Goal: Task Accomplishment & Management: Complete application form

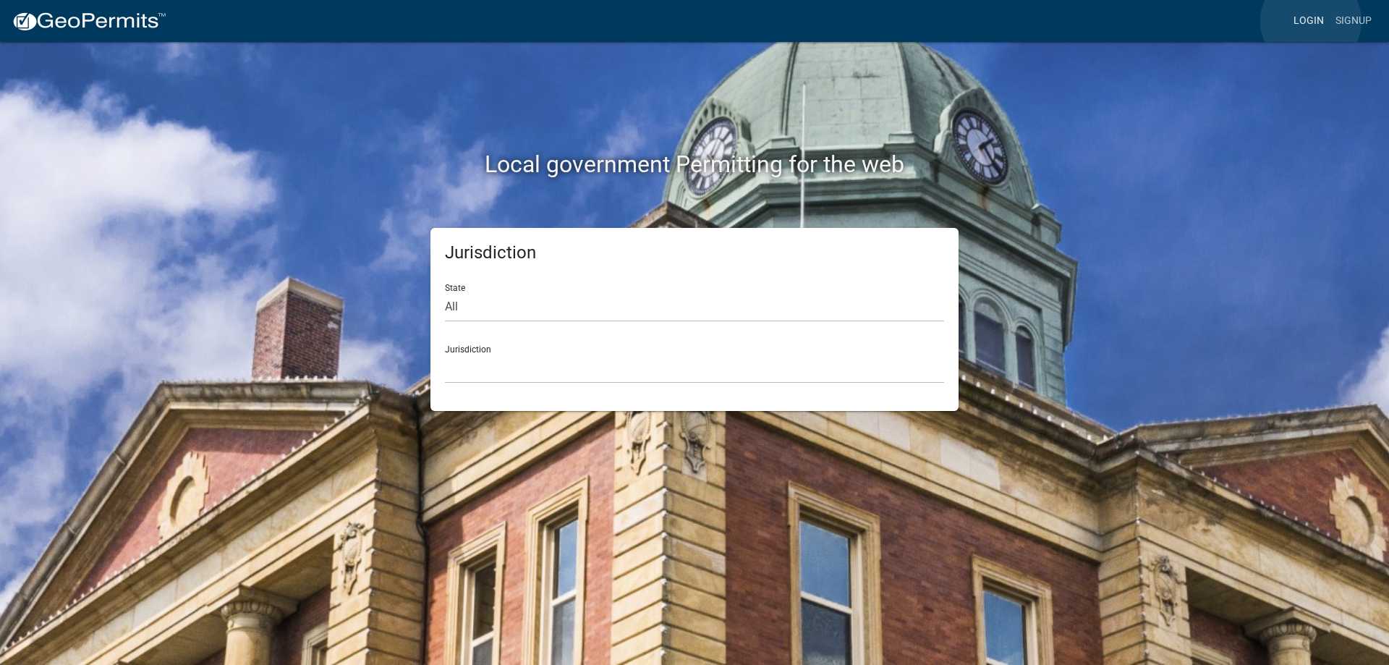
click at [1311, 21] on link "Login" at bounding box center [1309, 20] width 42 height 27
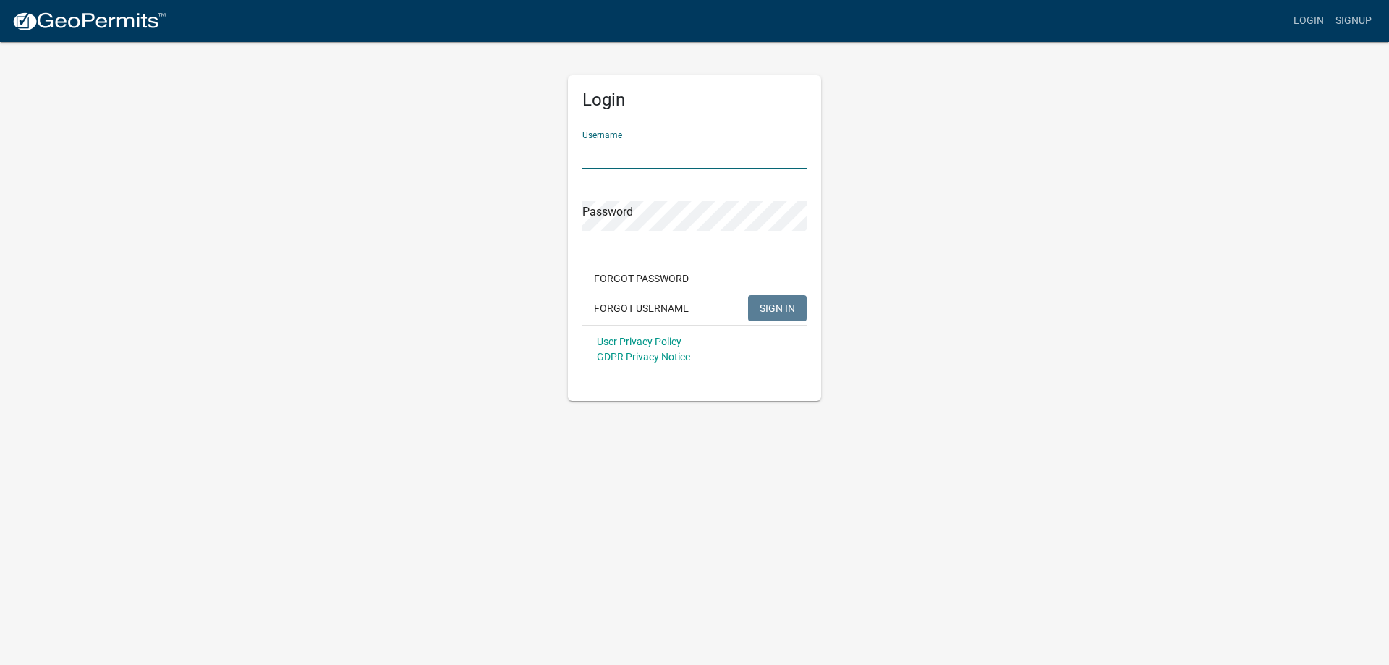
click at [623, 147] on input "Username" at bounding box center [694, 155] width 224 height 30
type input "dixie1973"
click at [748, 295] on button "SIGN IN" at bounding box center [777, 308] width 59 height 26
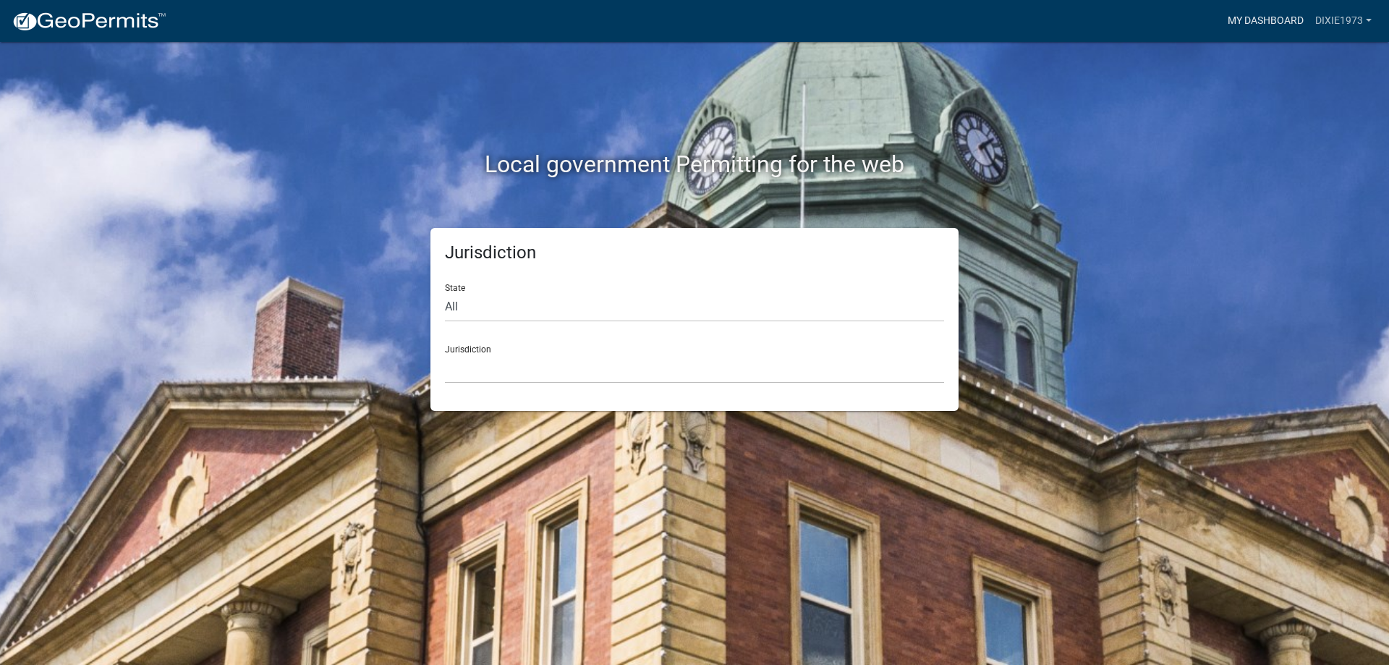
click at [1277, 21] on link "My Dashboard" at bounding box center [1266, 20] width 88 height 27
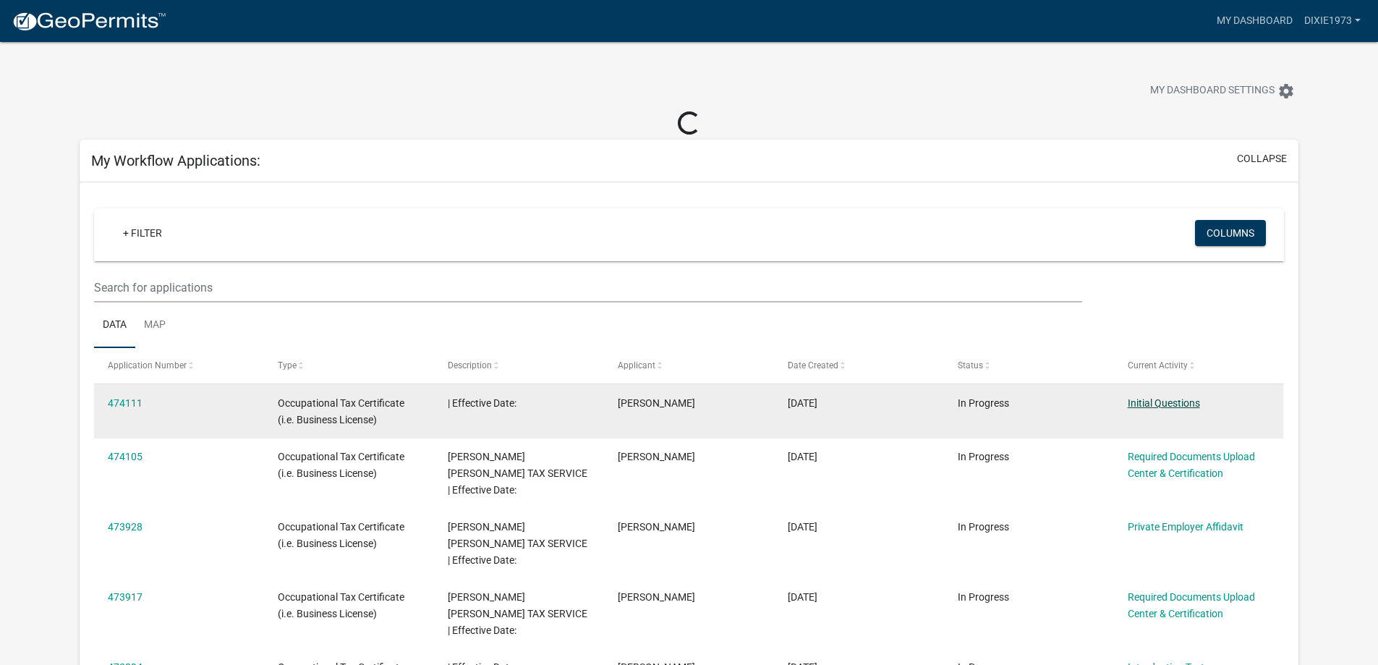
click at [1172, 404] on link "Initial Questions" at bounding box center [1164, 403] width 72 height 12
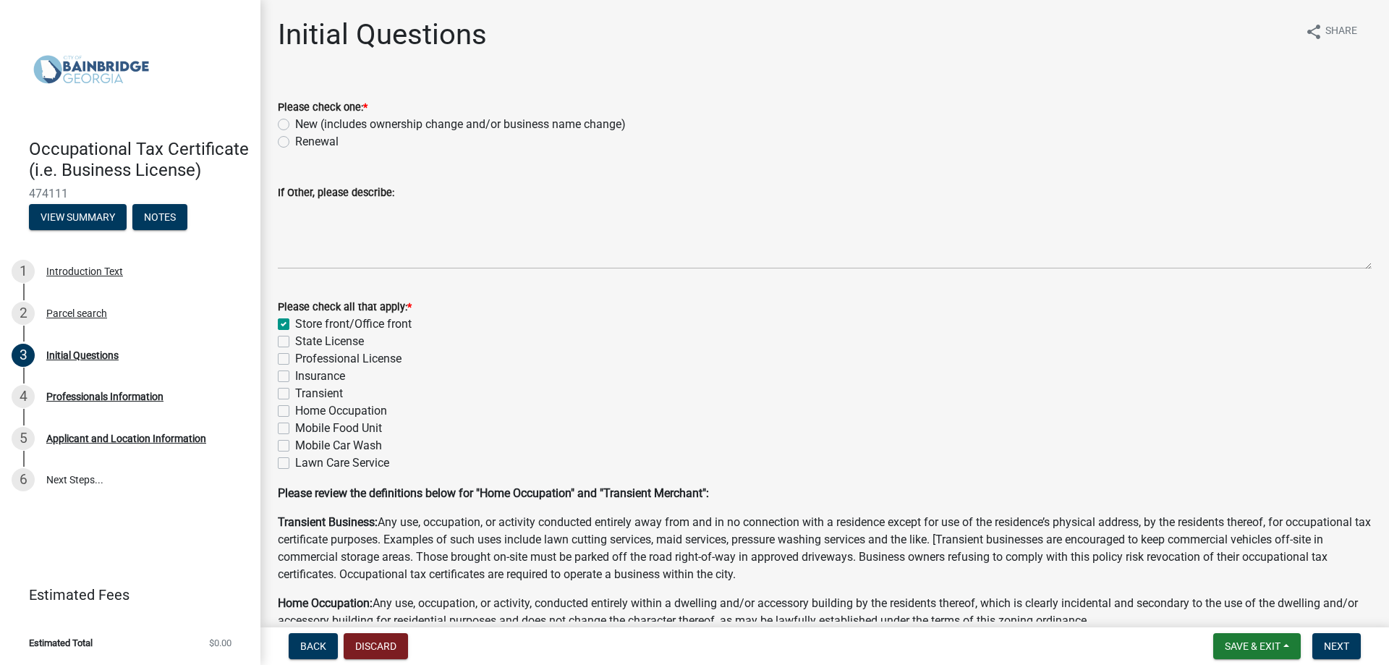
click at [295, 138] on label "Renewal" at bounding box center [316, 141] width 43 height 17
click at [295, 138] on input "Renewal" at bounding box center [299, 137] width 9 height 9
radio input "true"
click at [1351, 650] on button "Next" at bounding box center [1337, 646] width 48 height 26
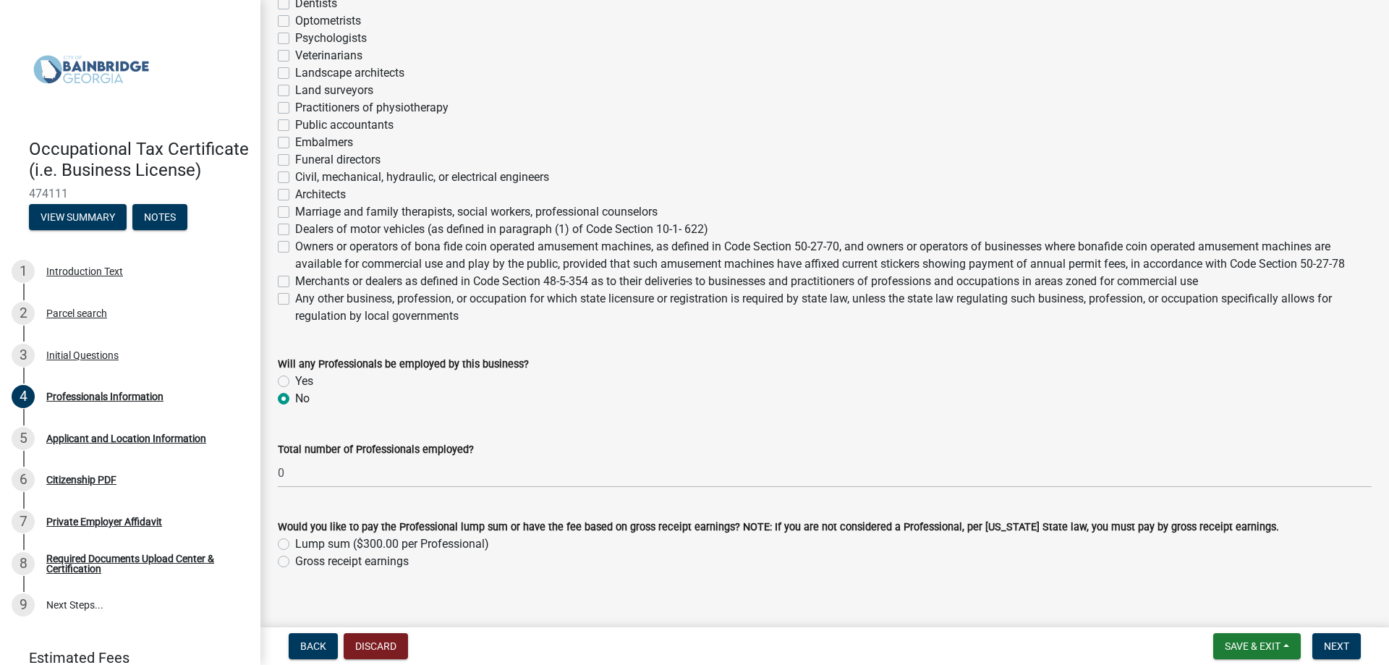
scroll to position [472, 0]
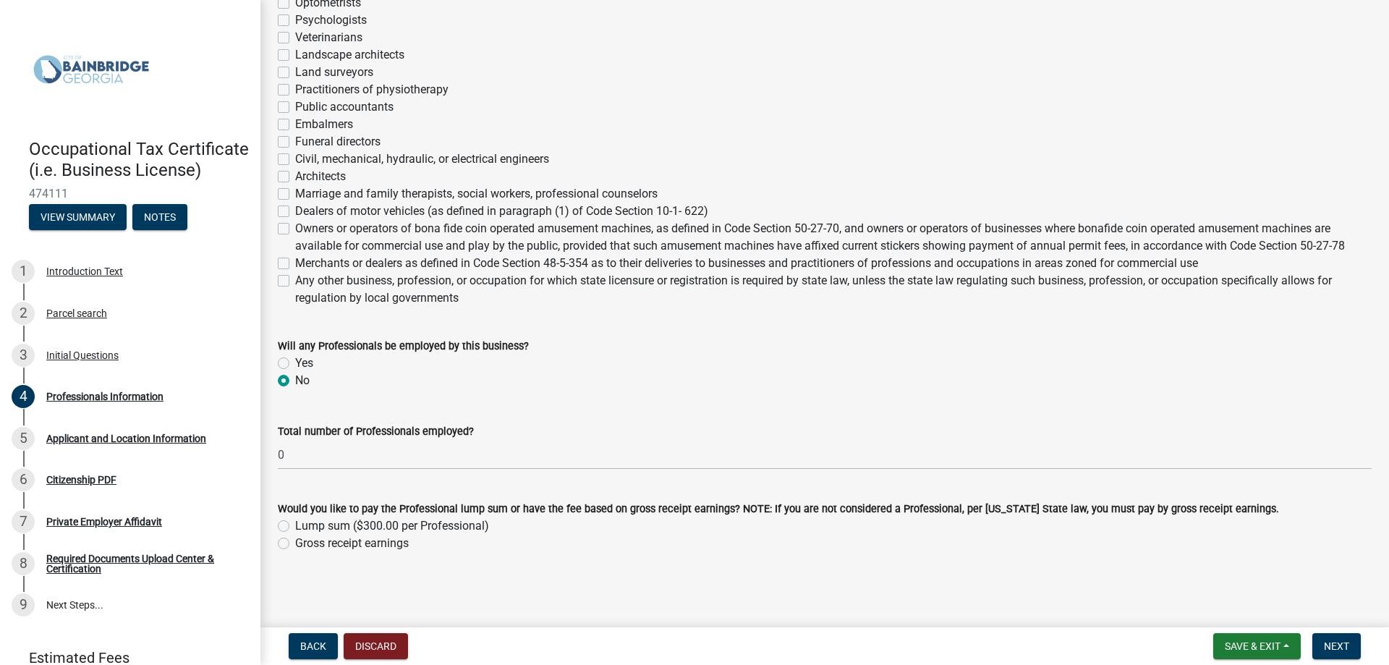
click at [295, 544] on label "Gross receipt earnings" at bounding box center [352, 543] width 114 height 17
click at [295, 544] on input "Gross receipt earnings" at bounding box center [299, 539] width 9 height 9
radio input "true"
click at [1327, 653] on button "Next" at bounding box center [1337, 646] width 48 height 26
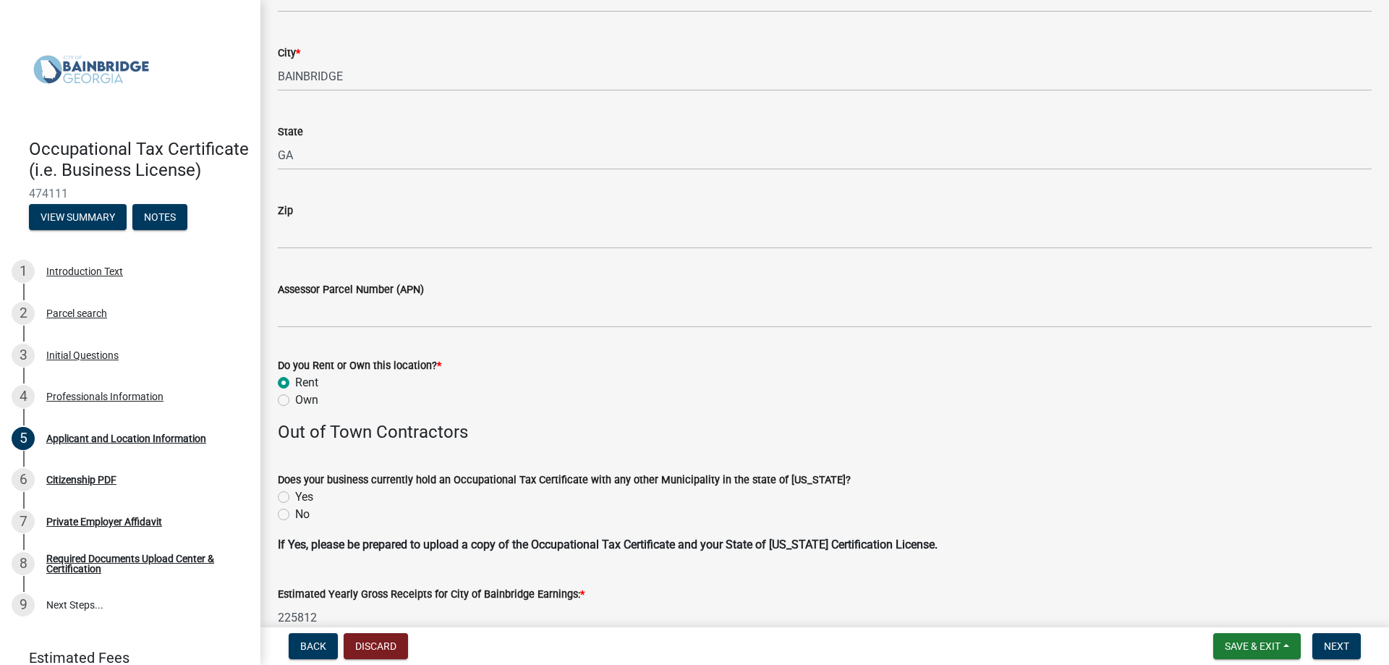
scroll to position [1302, 0]
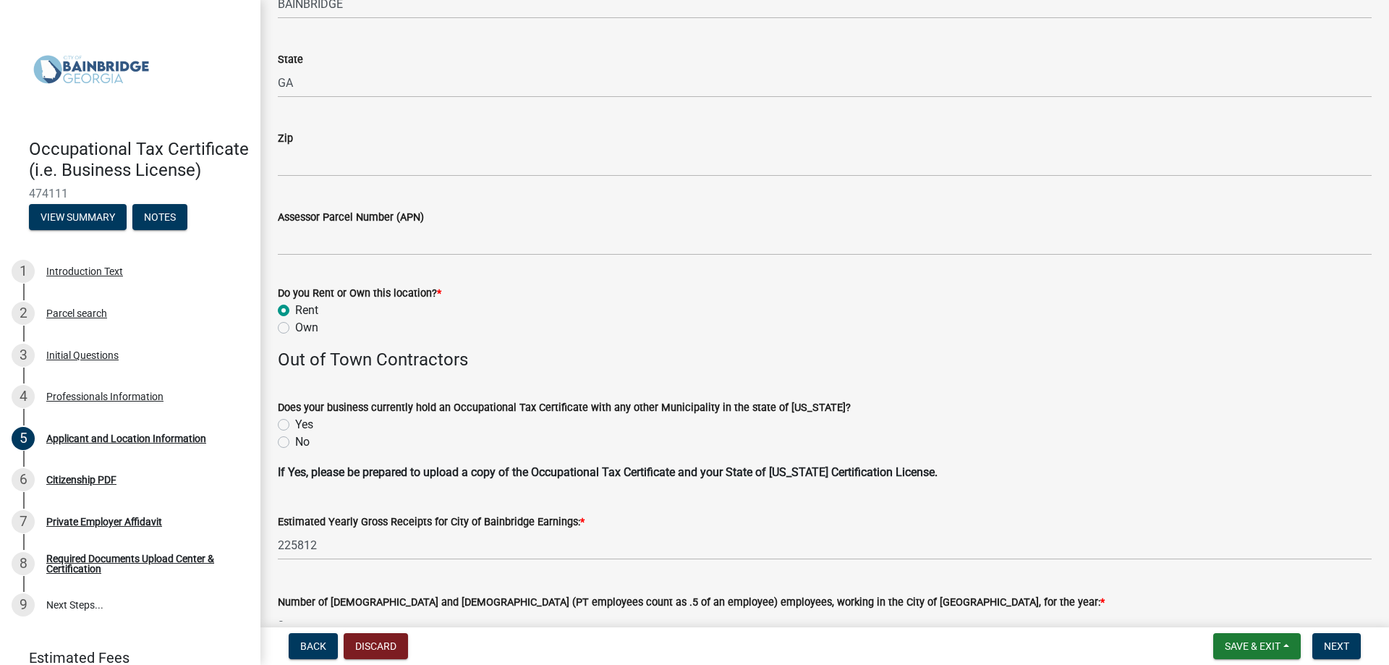
click at [295, 425] on label "Yes" at bounding box center [304, 424] width 18 height 17
click at [295, 425] on input "Yes" at bounding box center [299, 420] width 9 height 9
radio input "true"
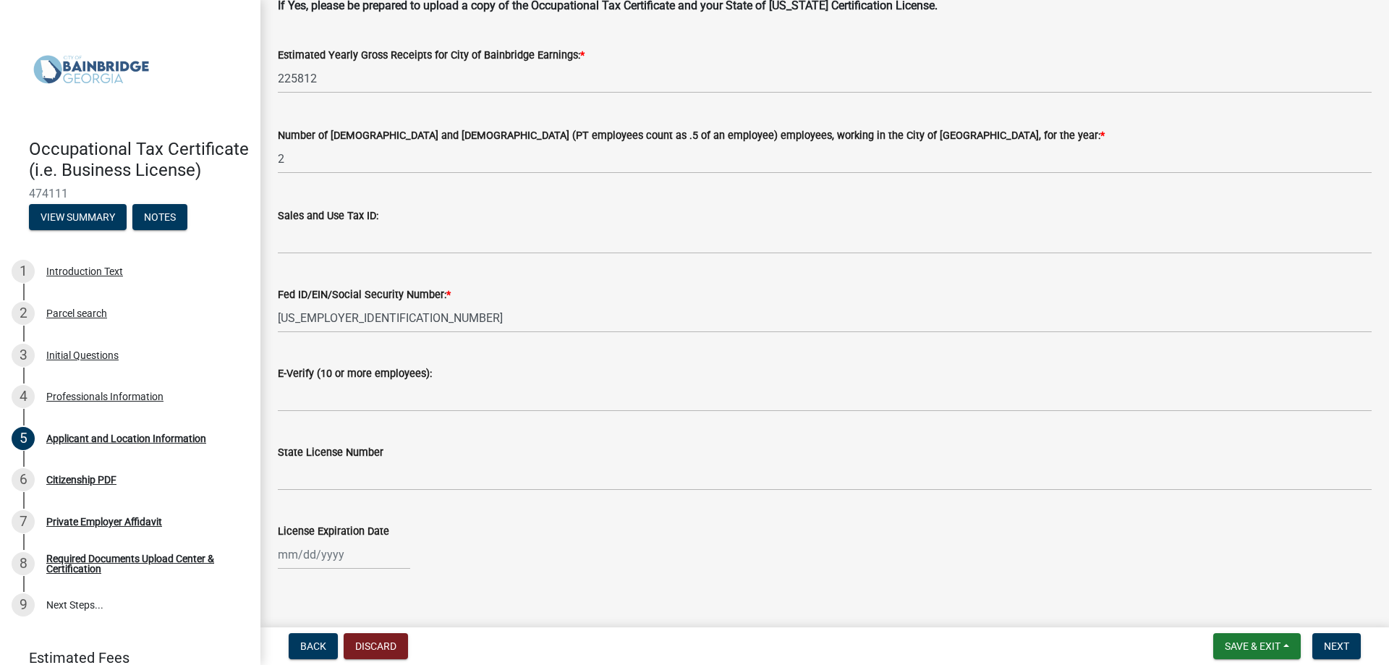
scroll to position [1786, 0]
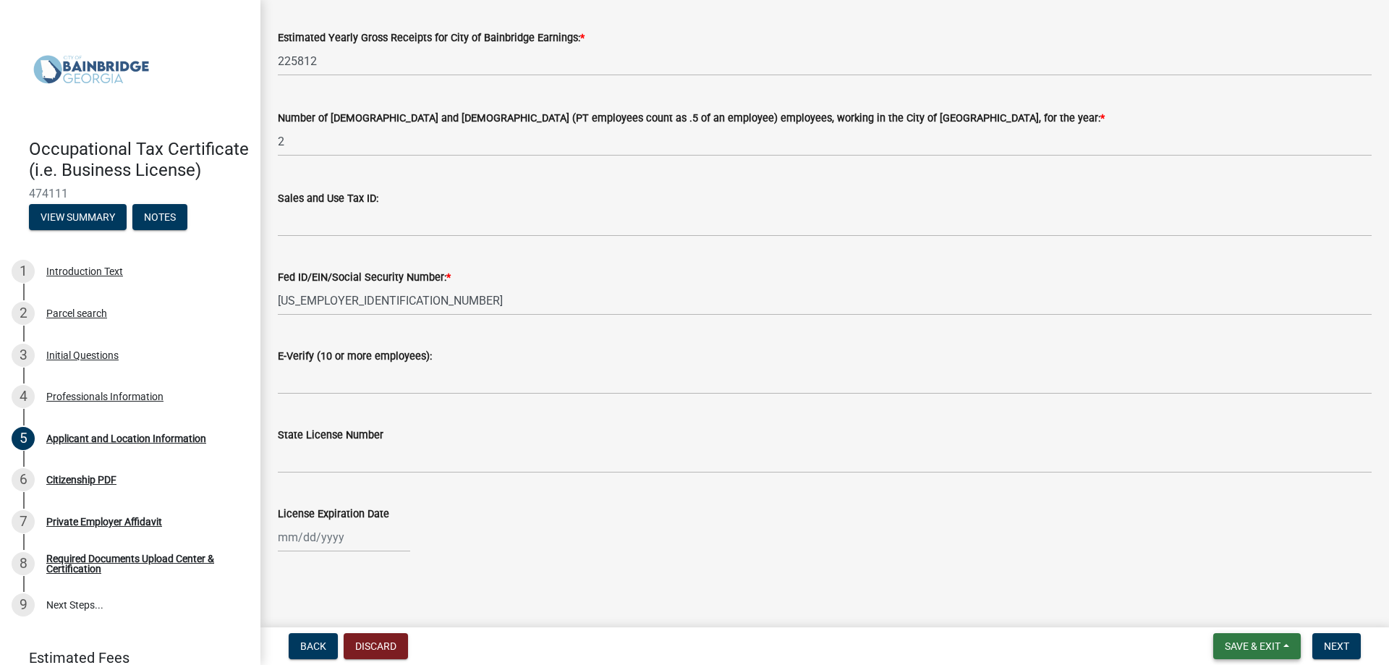
click at [1238, 646] on span "Save & Exit" at bounding box center [1253, 646] width 56 height 12
click at [1212, 607] on button "Save & Exit" at bounding box center [1243, 608] width 116 height 35
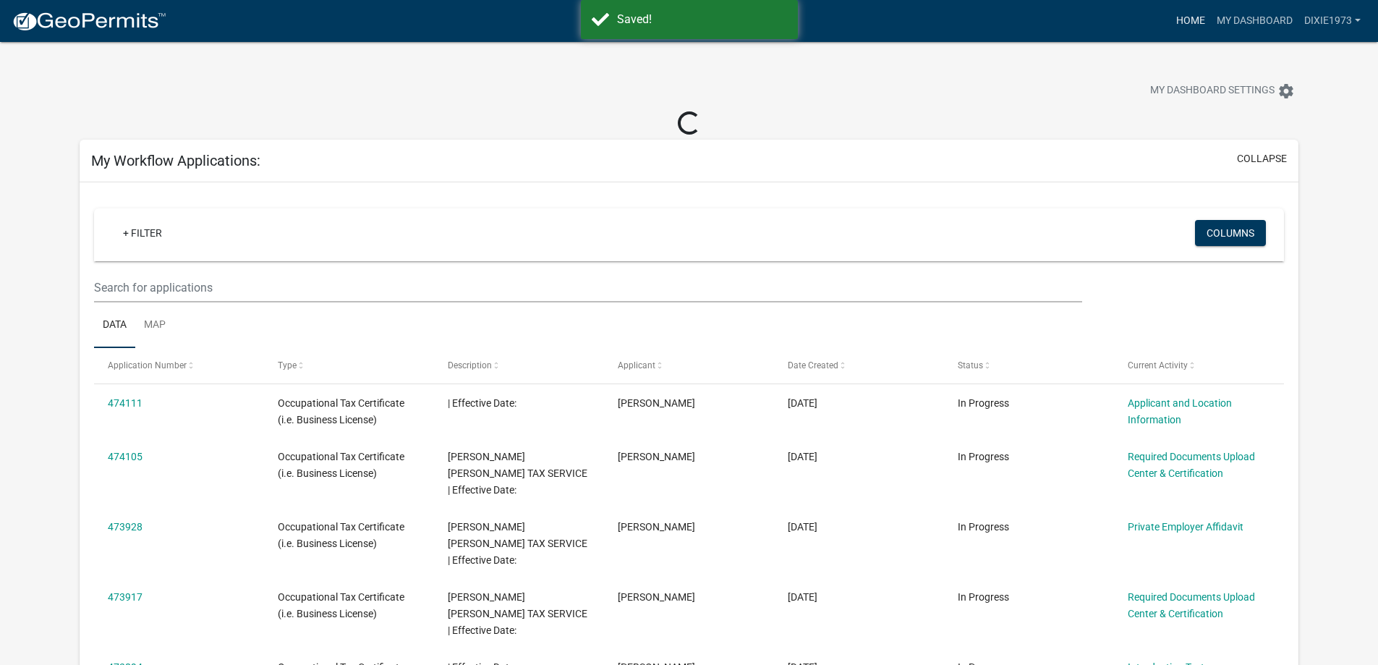
click at [1195, 19] on link "Home" at bounding box center [1191, 20] width 41 height 27
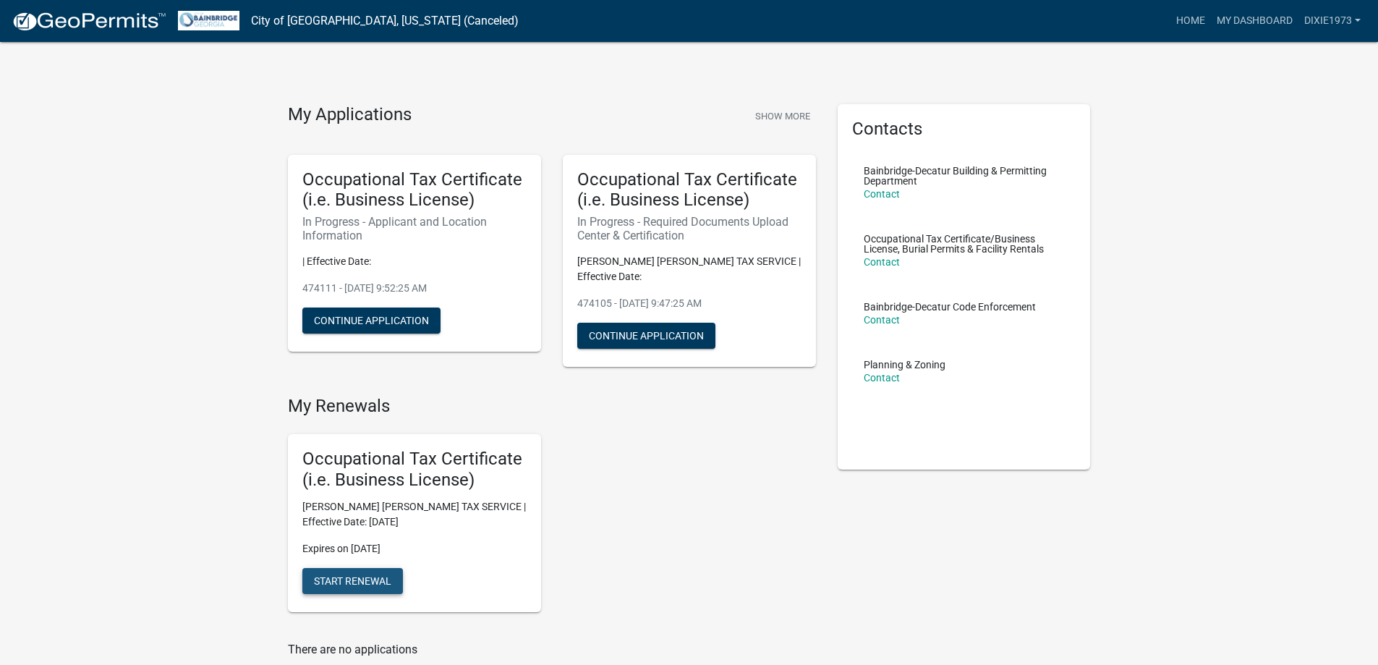
click at [340, 575] on span "Start Renewal" at bounding box center [352, 581] width 77 height 12
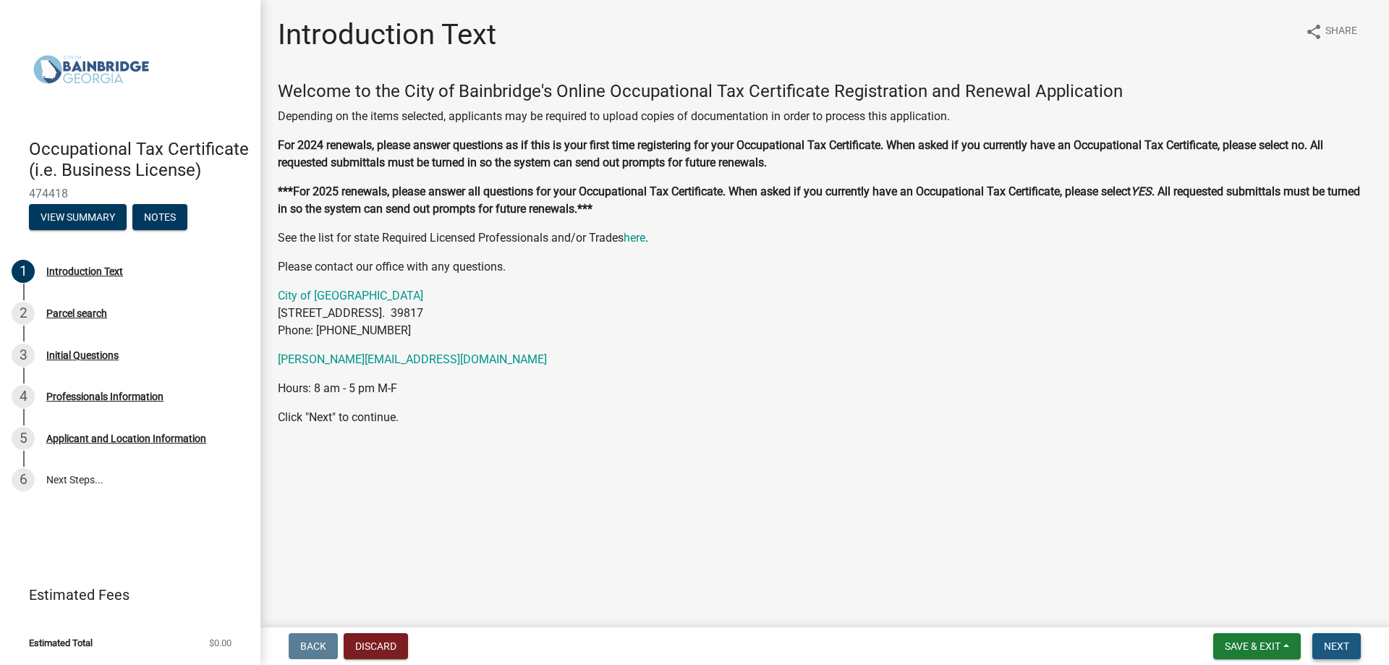
click at [1339, 646] on span "Next" at bounding box center [1336, 646] width 25 height 12
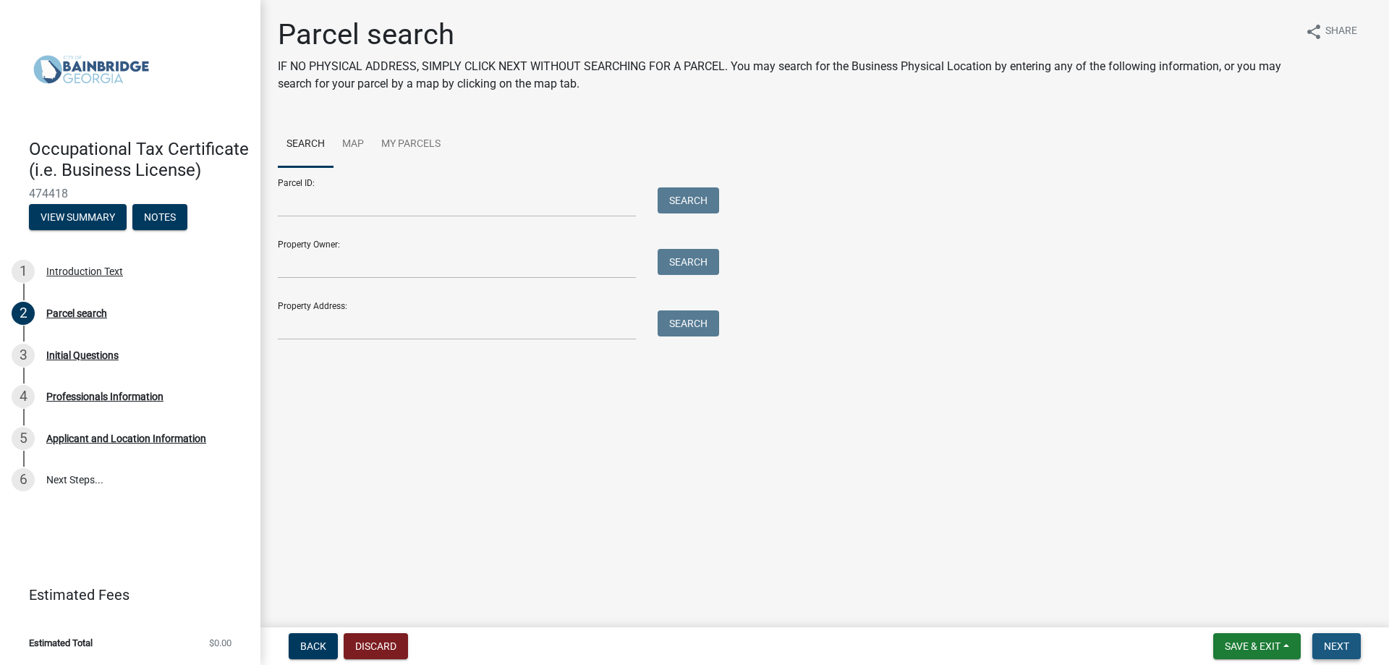
click at [1343, 653] on button "Next" at bounding box center [1337, 646] width 48 height 26
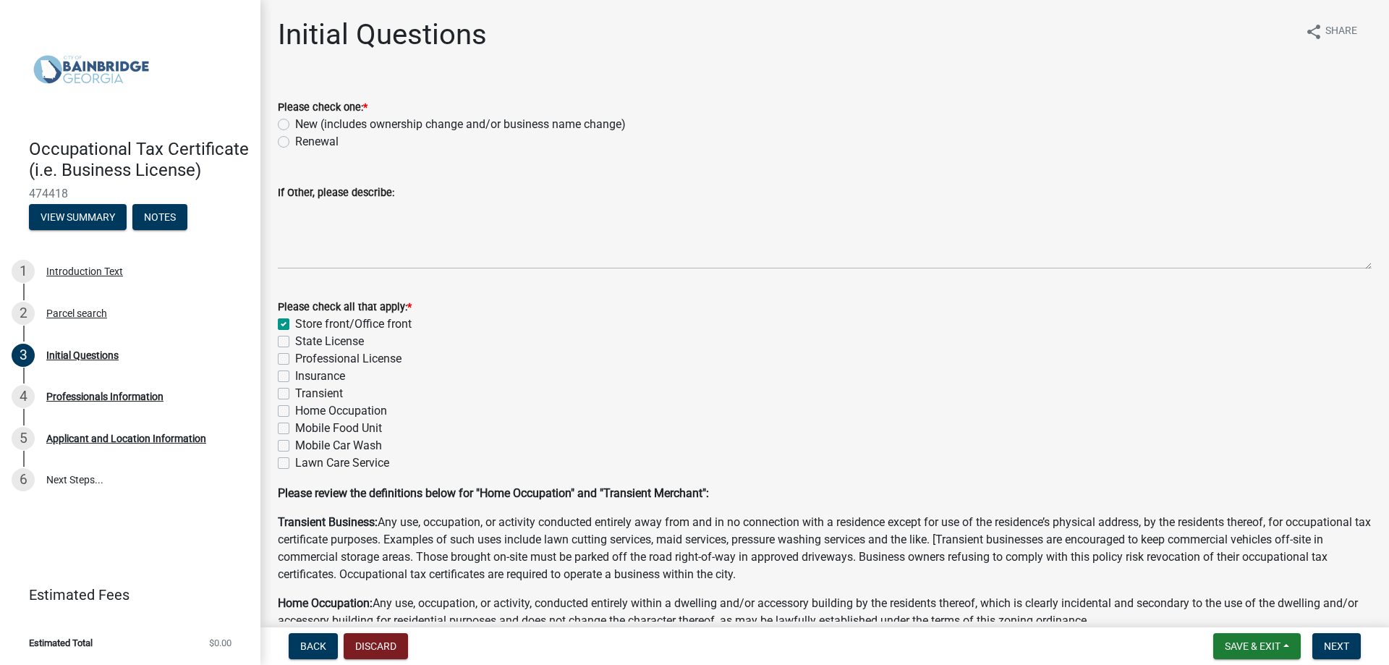
click at [295, 141] on label "Renewal" at bounding box center [316, 141] width 43 height 17
click at [295, 141] on input "Renewal" at bounding box center [299, 137] width 9 height 9
radio input "true"
click at [1339, 643] on span "Next" at bounding box center [1336, 646] width 25 height 12
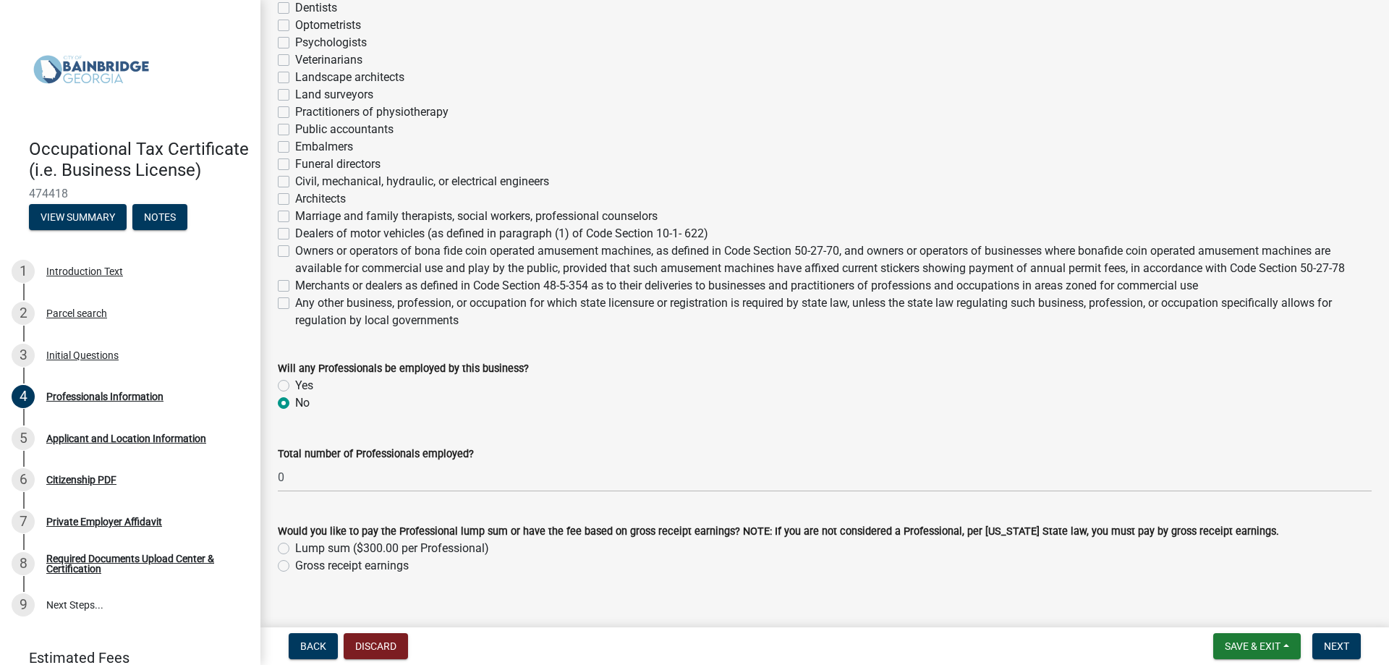
scroll to position [472, 0]
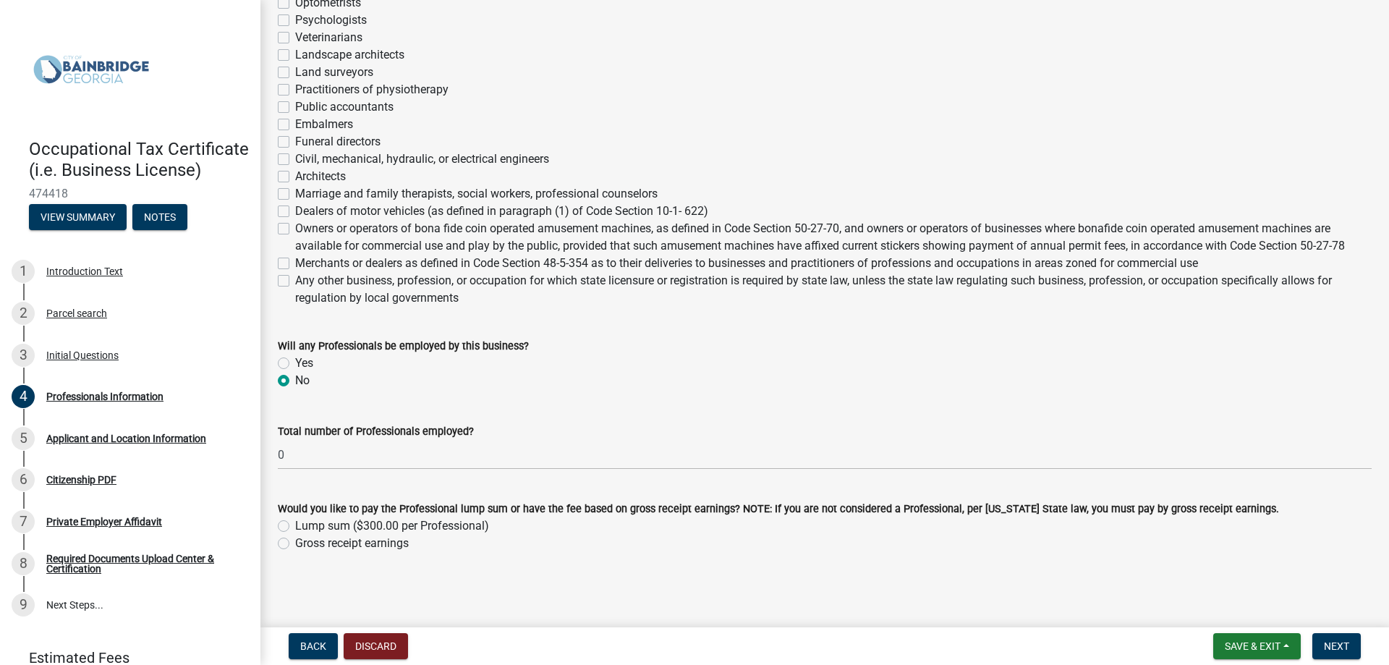
click at [295, 545] on label "Gross receipt earnings" at bounding box center [352, 543] width 114 height 17
click at [295, 544] on input "Gross receipt earnings" at bounding box center [299, 539] width 9 height 9
radio input "true"
click at [1338, 645] on span "Next" at bounding box center [1336, 646] width 25 height 12
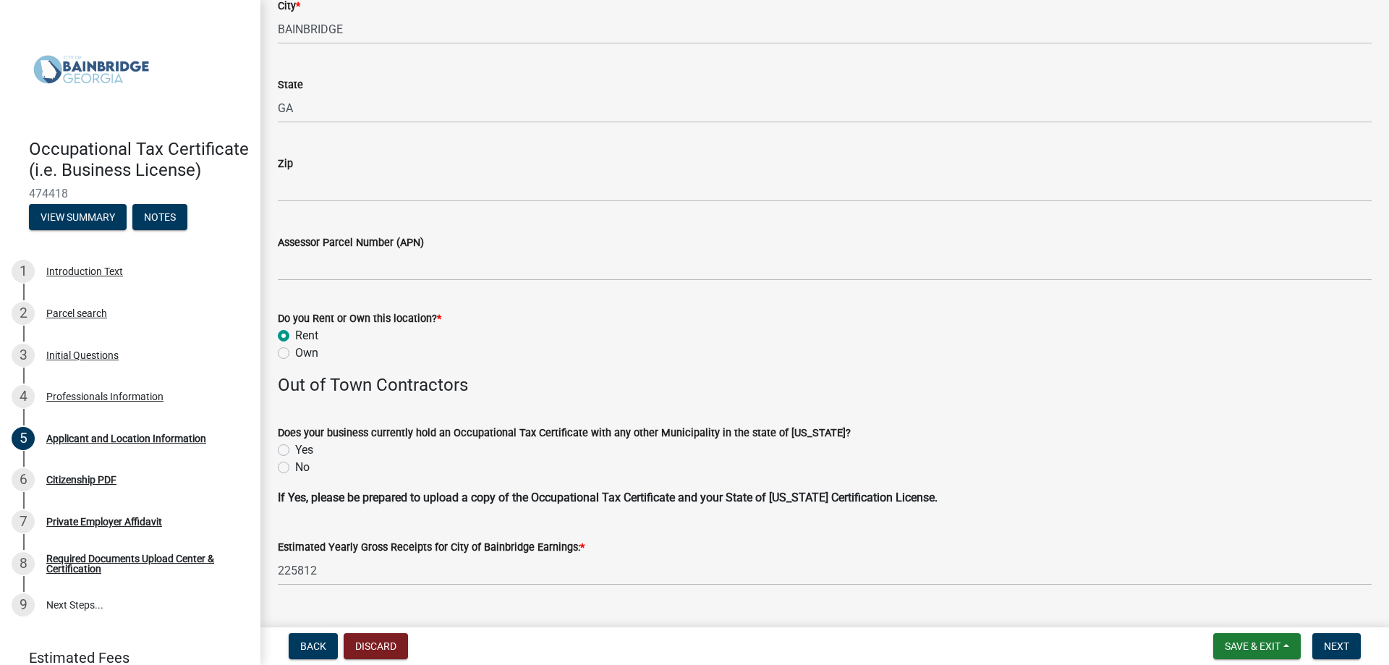
scroll to position [1302, 0]
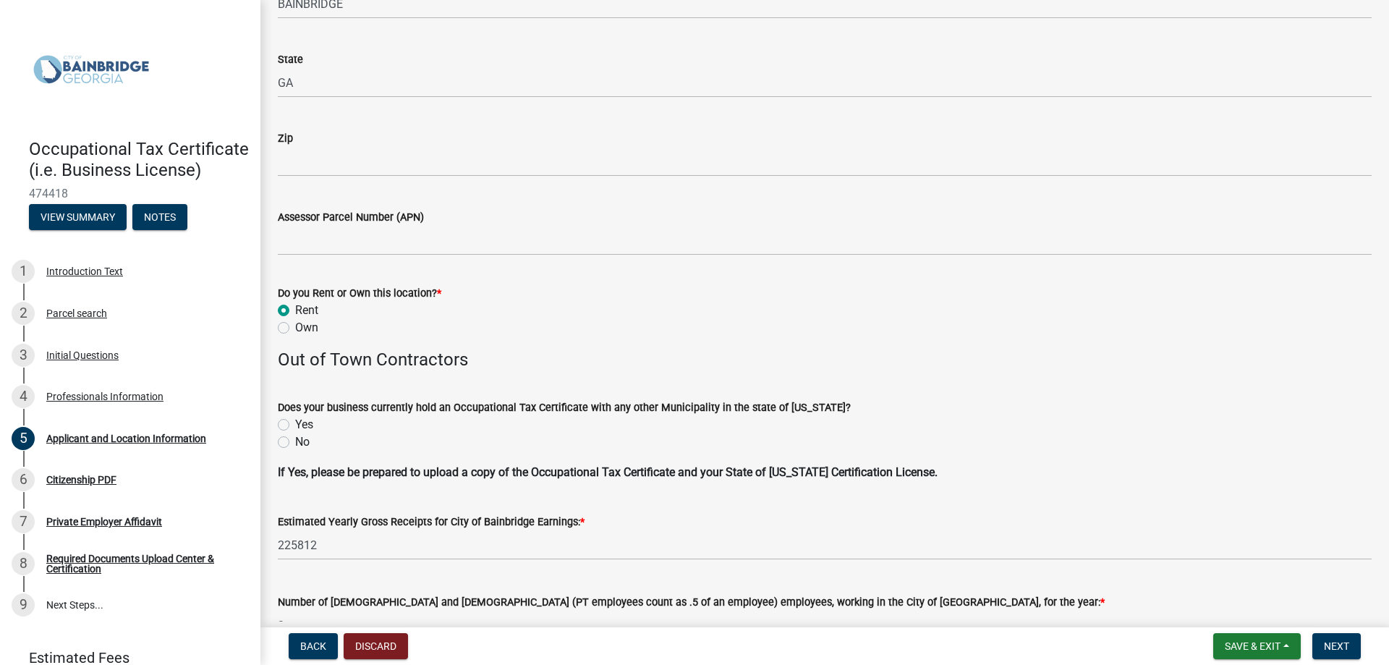
click at [295, 425] on label "Yes" at bounding box center [304, 424] width 18 height 17
click at [295, 425] on input "Yes" at bounding box center [299, 420] width 9 height 9
radio input "true"
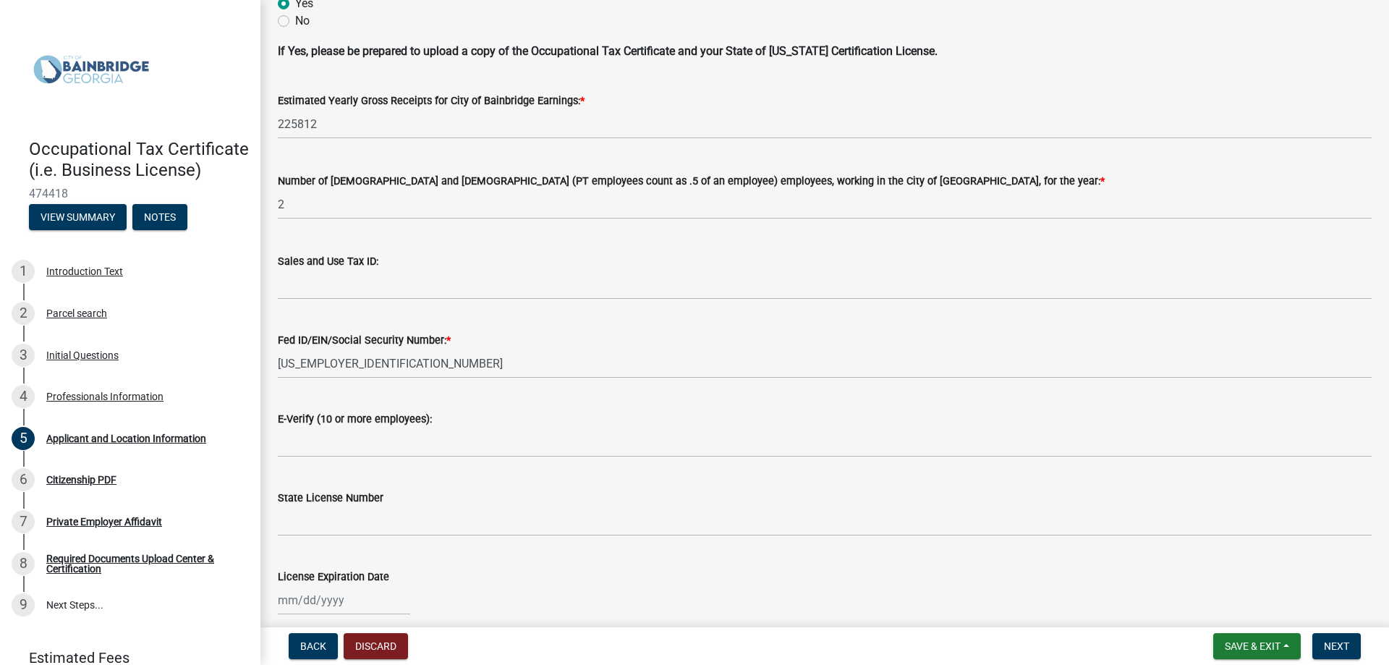
scroll to position [1786, 0]
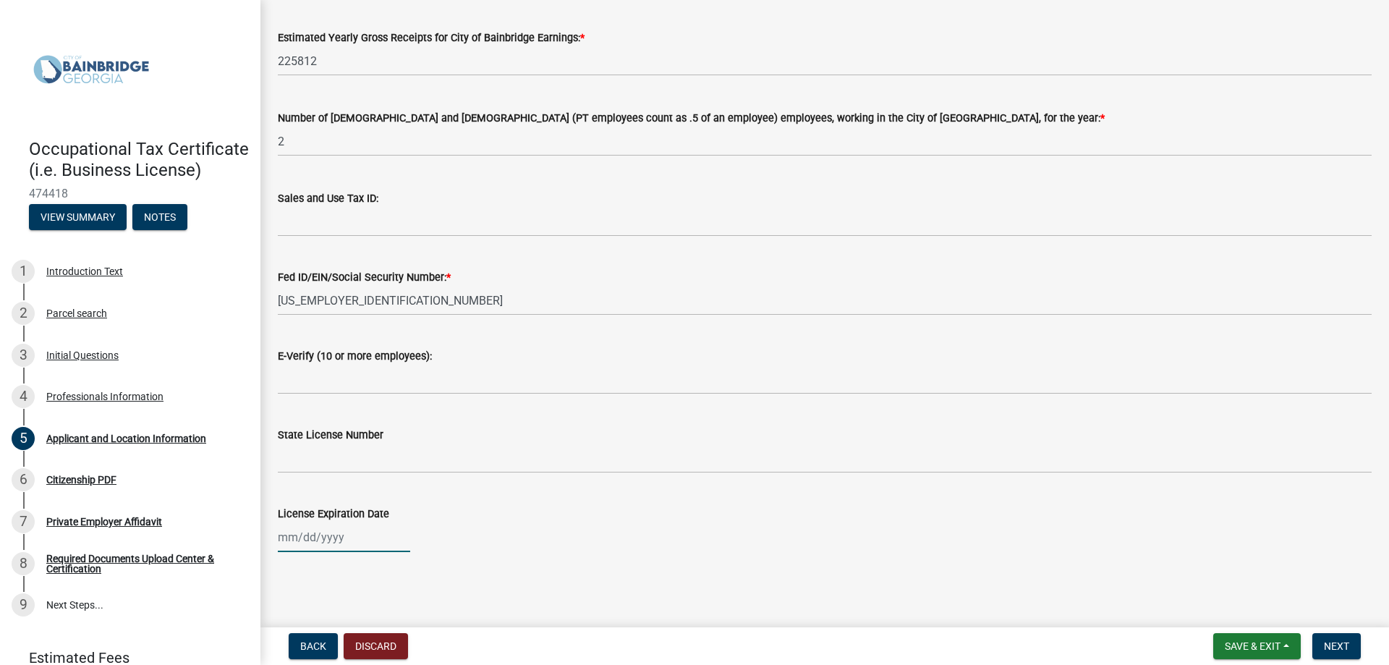
click at [347, 536] on div at bounding box center [344, 537] width 132 height 30
select select "9"
select select "2025"
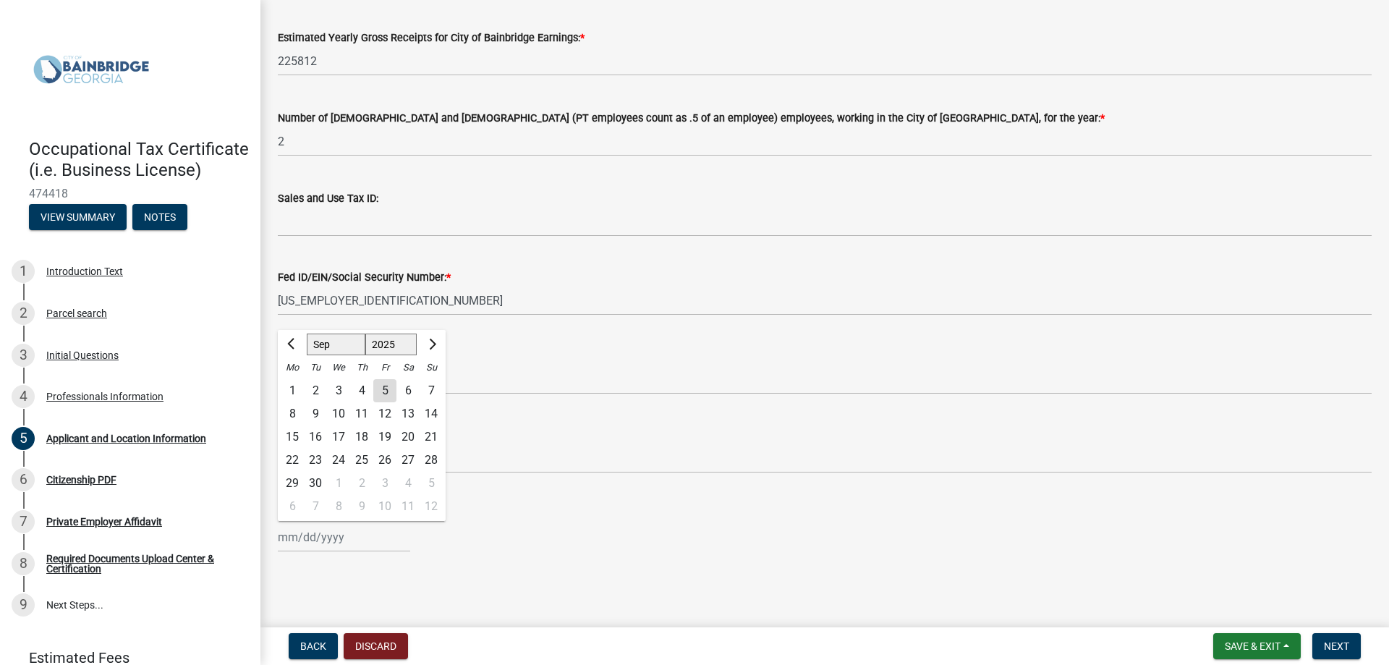
click at [314, 479] on div "30" at bounding box center [315, 483] width 23 height 23
type input "[DATE]"
click at [1342, 648] on span "Next" at bounding box center [1336, 646] width 25 height 12
click at [1338, 650] on span "Next" at bounding box center [1336, 646] width 25 height 12
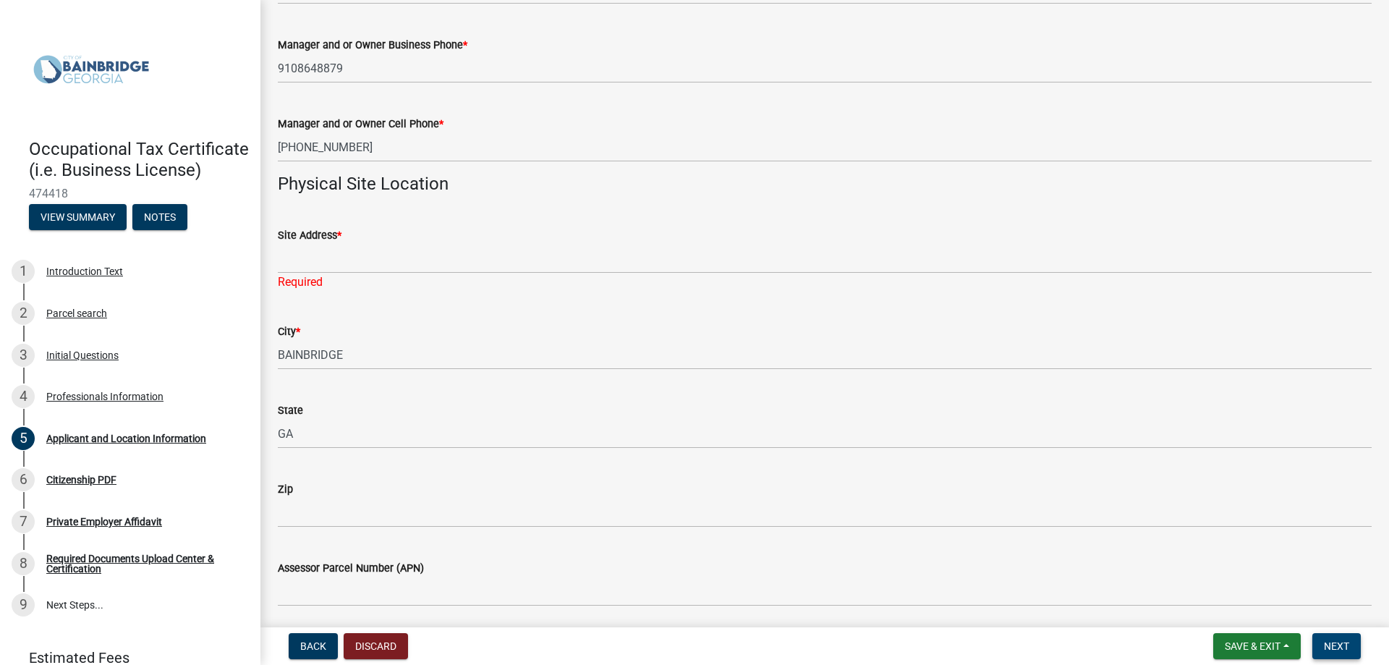
scroll to position [936, 0]
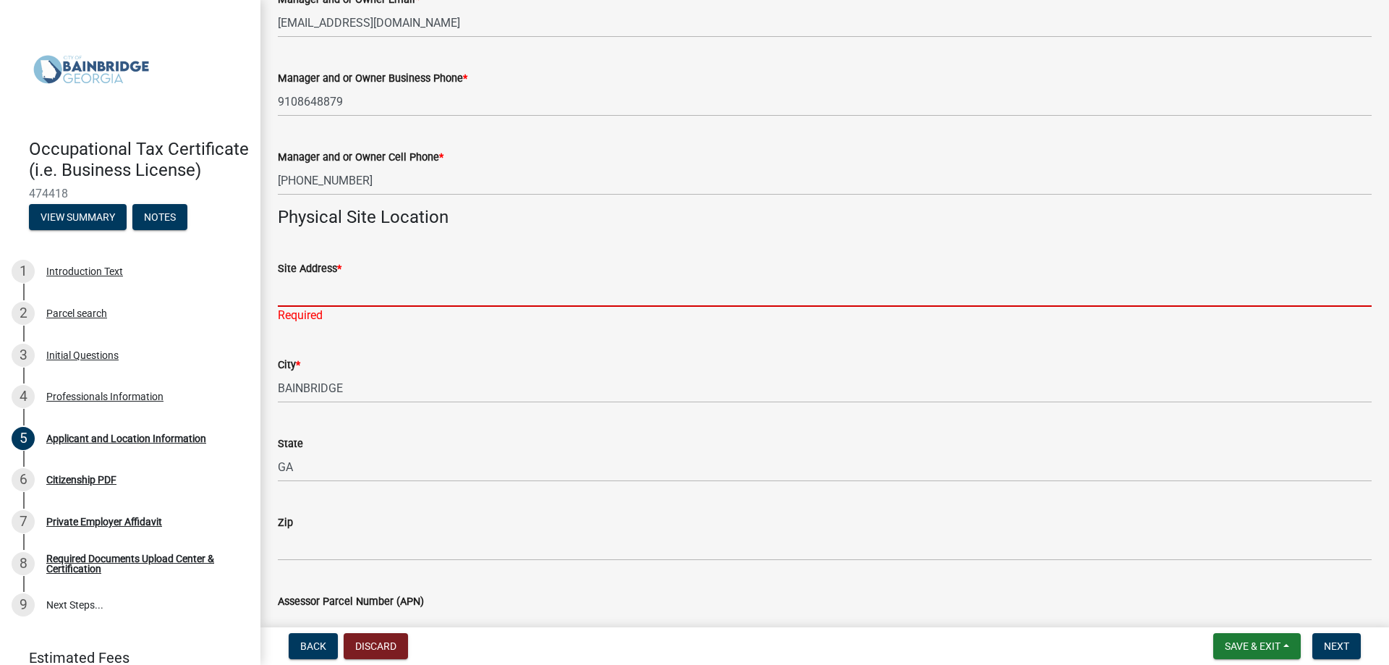
click at [320, 289] on input "Site Address *" at bounding box center [825, 292] width 1094 height 30
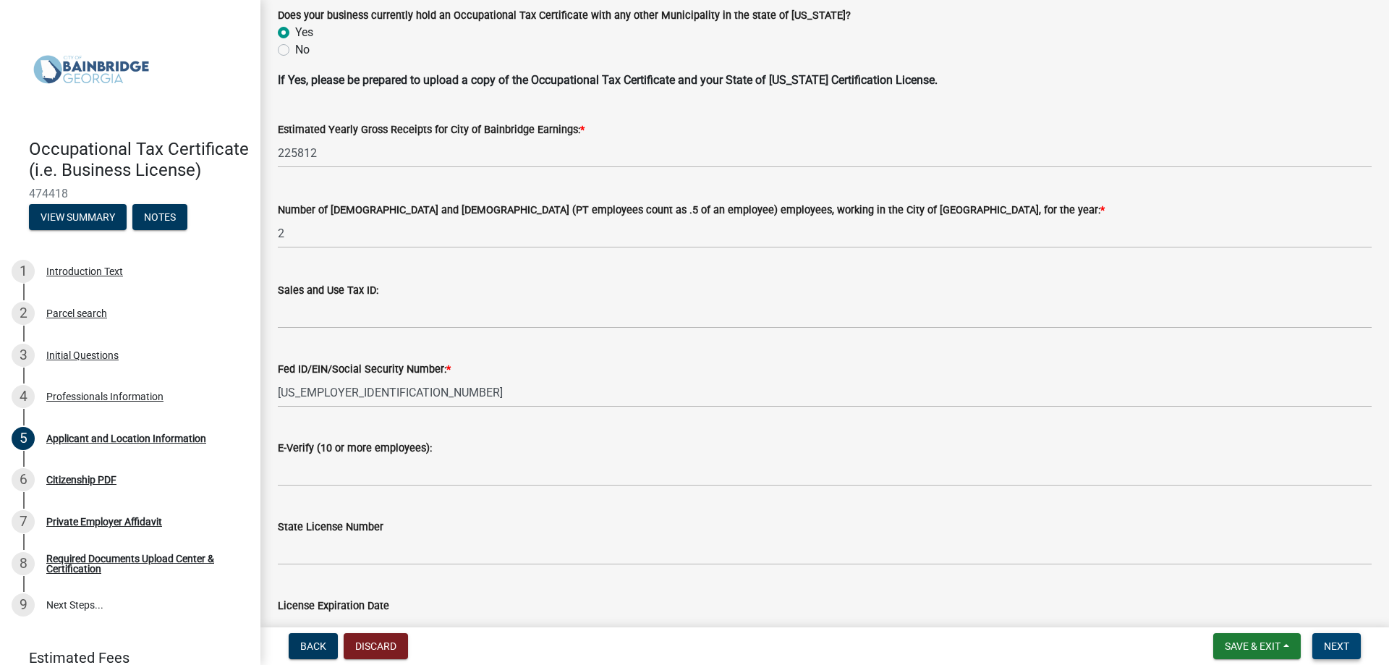
scroll to position [1731, 0]
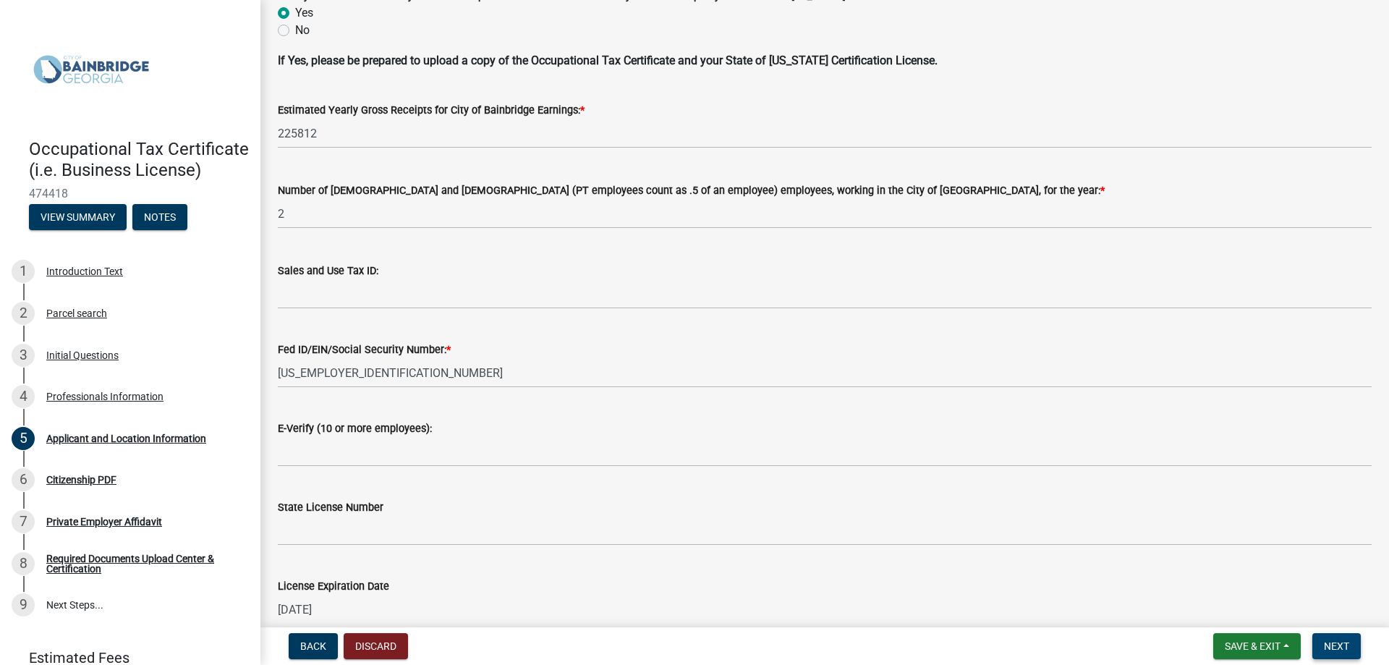
type input "[STREET_ADDRESS][PERSON_NAME]"
click at [1346, 643] on span "Next" at bounding box center [1336, 646] width 25 height 12
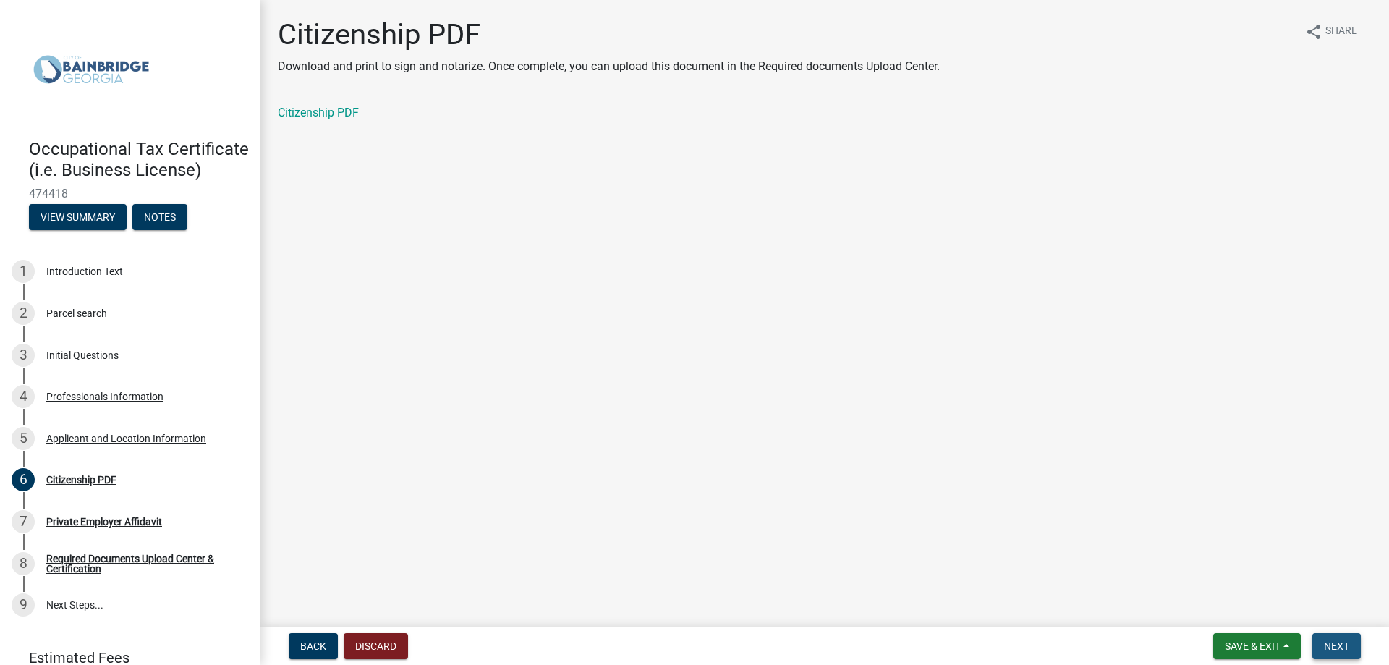
click at [1346, 643] on span "Next" at bounding box center [1336, 646] width 25 height 12
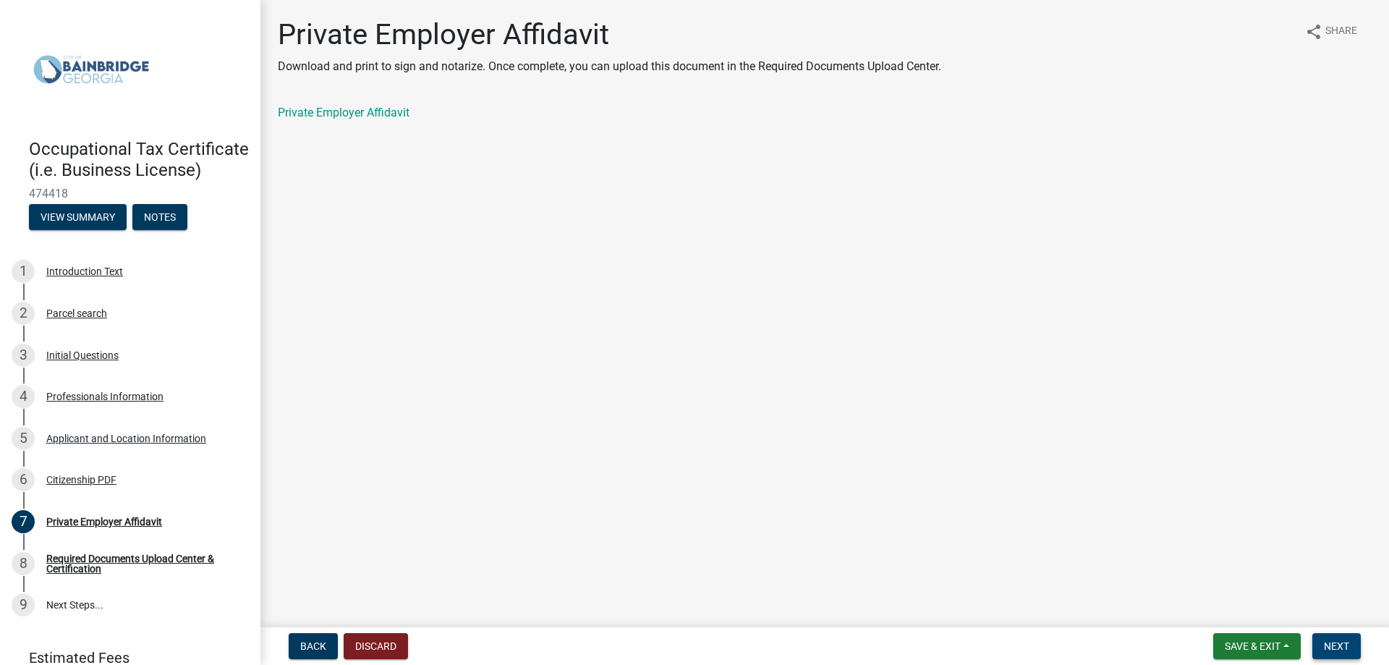
click at [1346, 643] on span "Next" at bounding box center [1336, 646] width 25 height 12
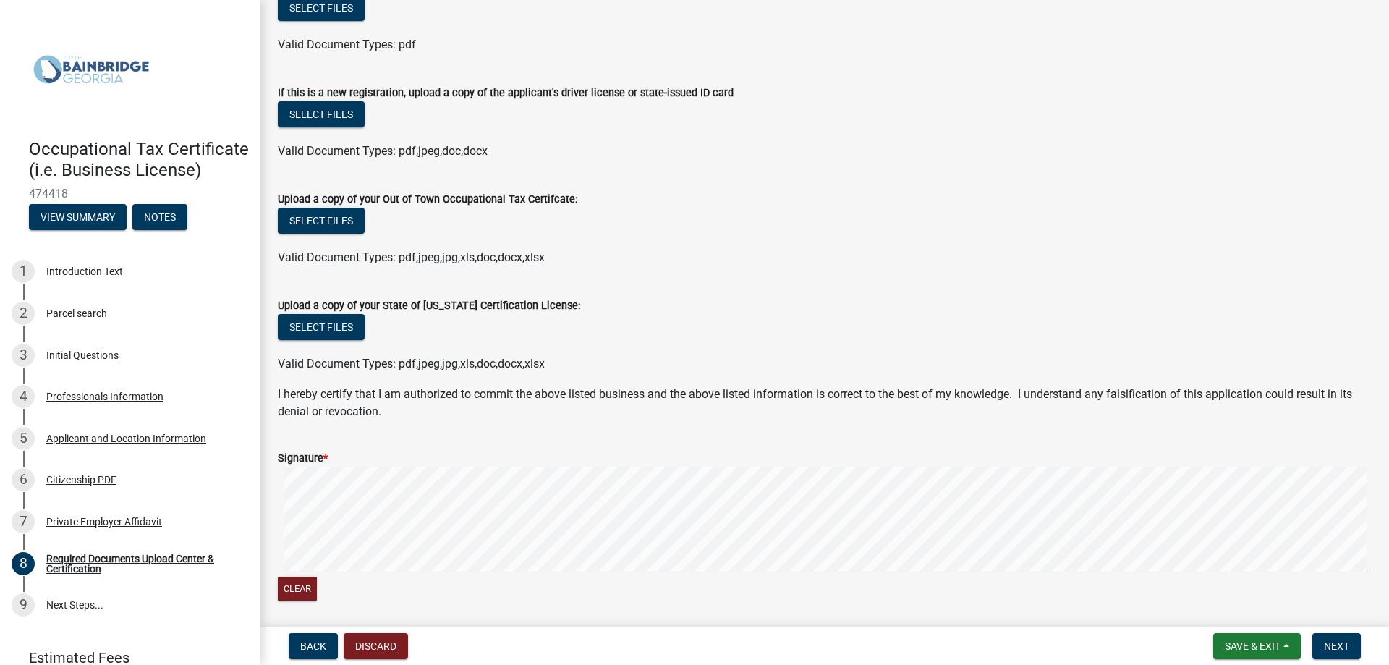
scroll to position [289, 0]
click at [1341, 643] on span "Next" at bounding box center [1336, 646] width 25 height 12
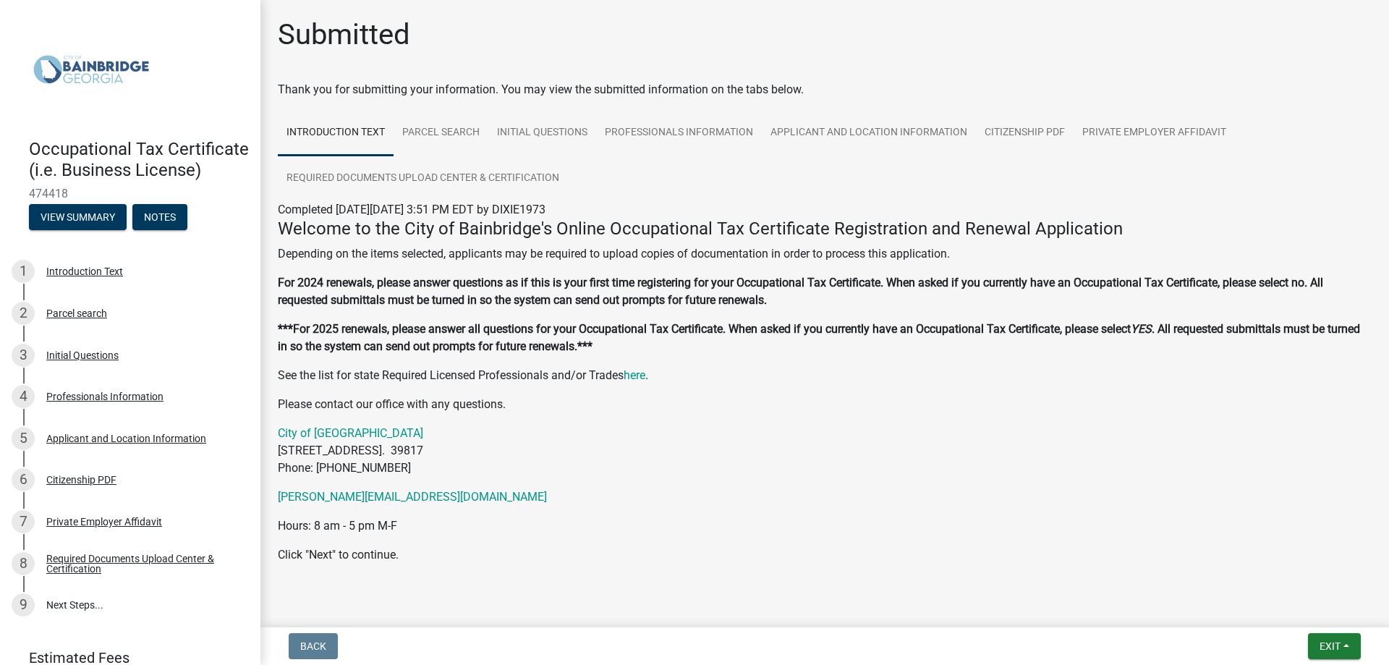
scroll to position [27, 0]
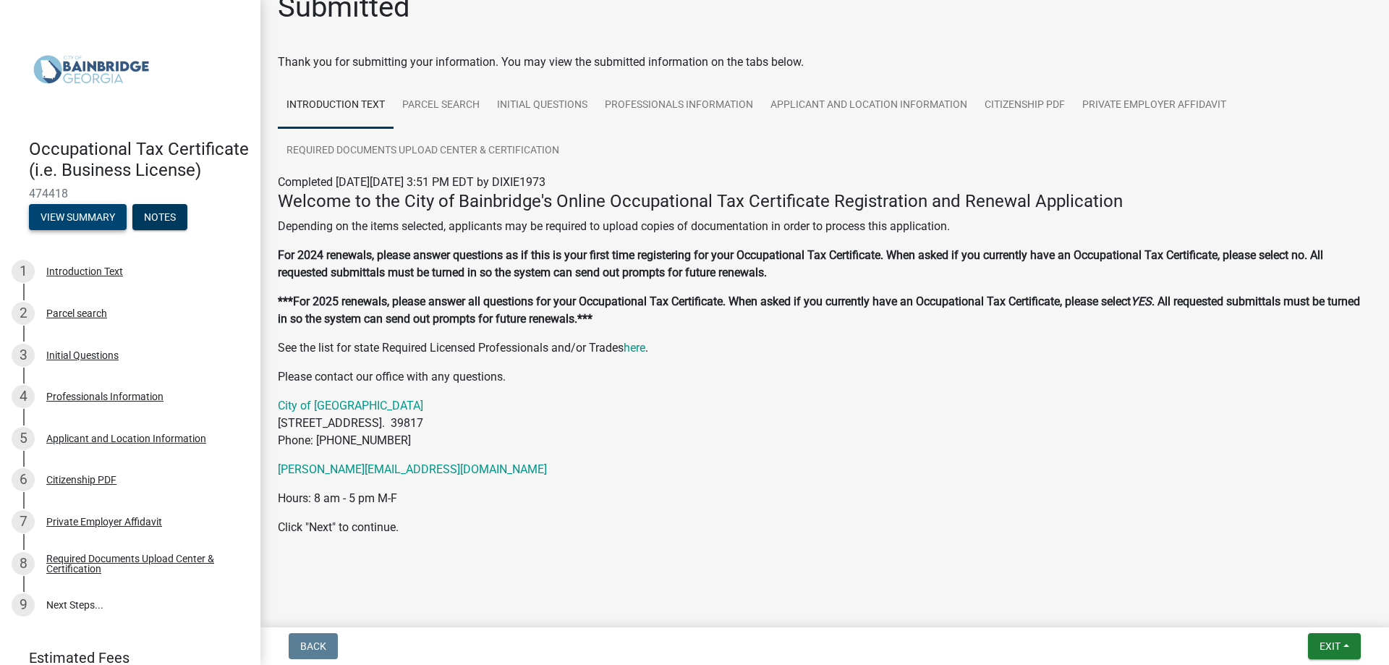
click at [64, 230] on button "View Summary" at bounding box center [78, 217] width 98 height 26
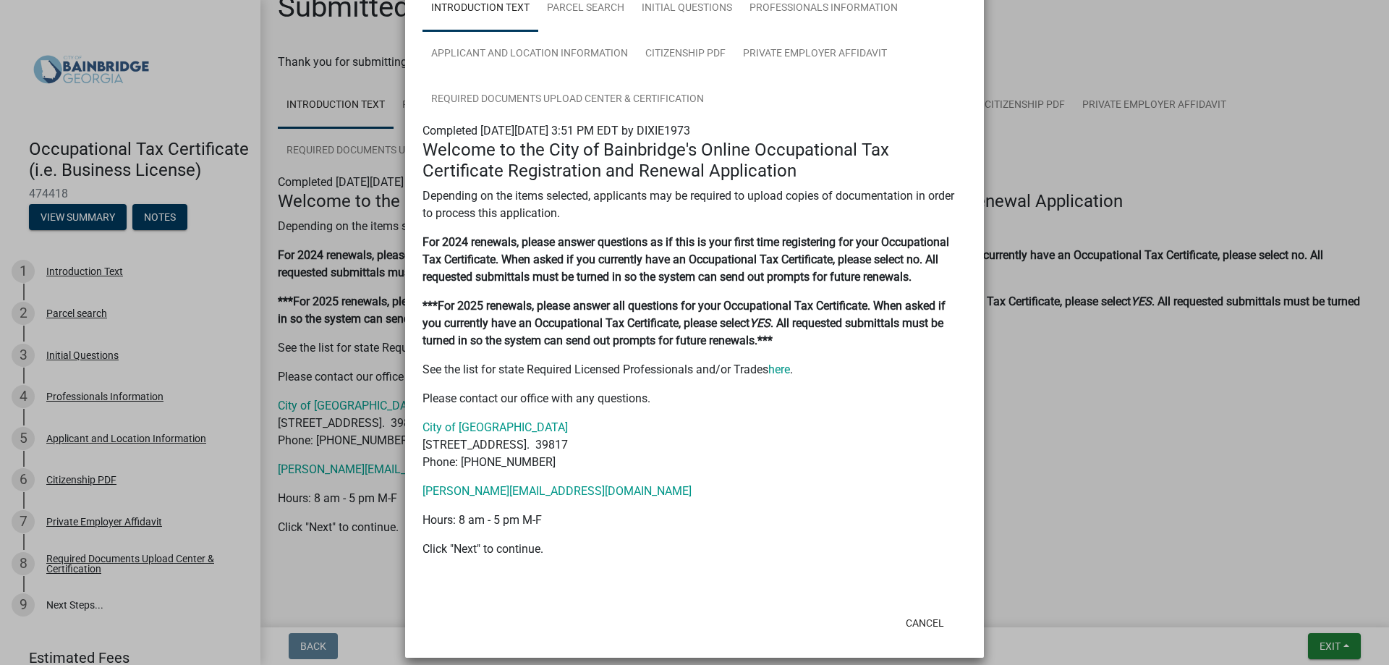
scroll to position [123, 0]
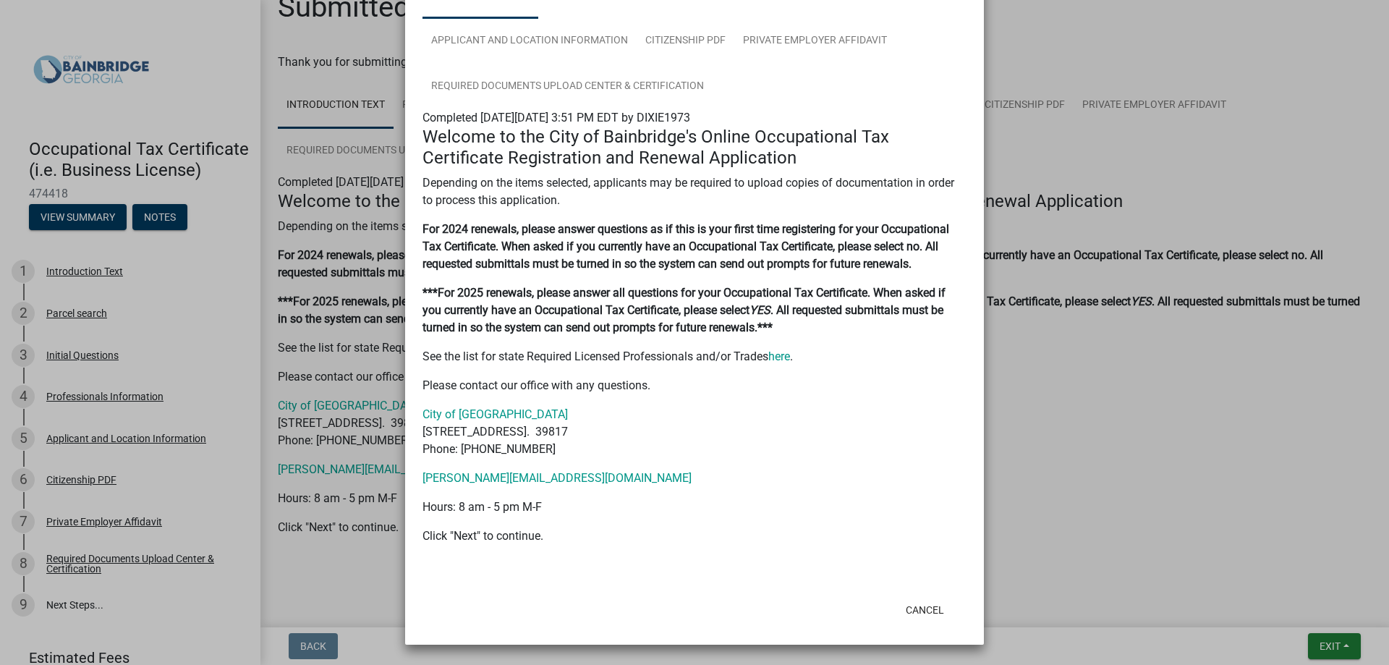
click at [1207, 288] on ngb-modal-window "Summary × Printer Friendly Introduction Text Parcel search Initial Questions Pr…" at bounding box center [694, 332] width 1389 height 665
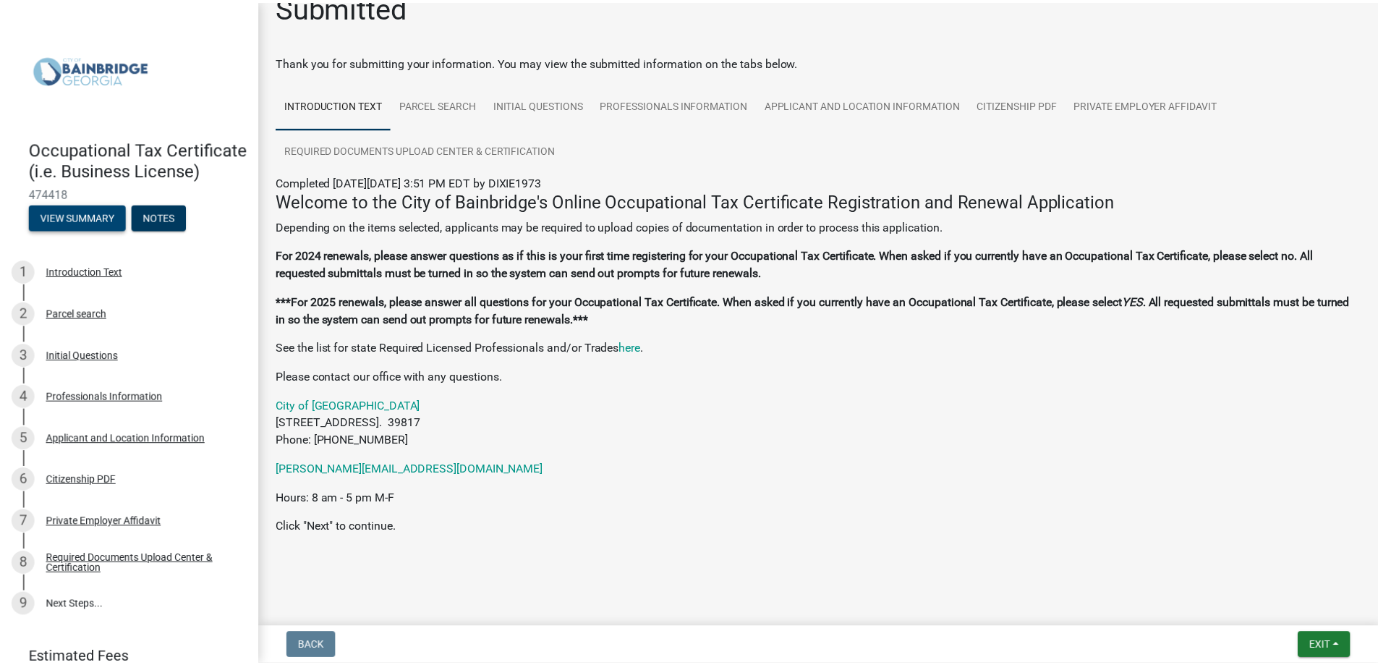
scroll to position [0, 0]
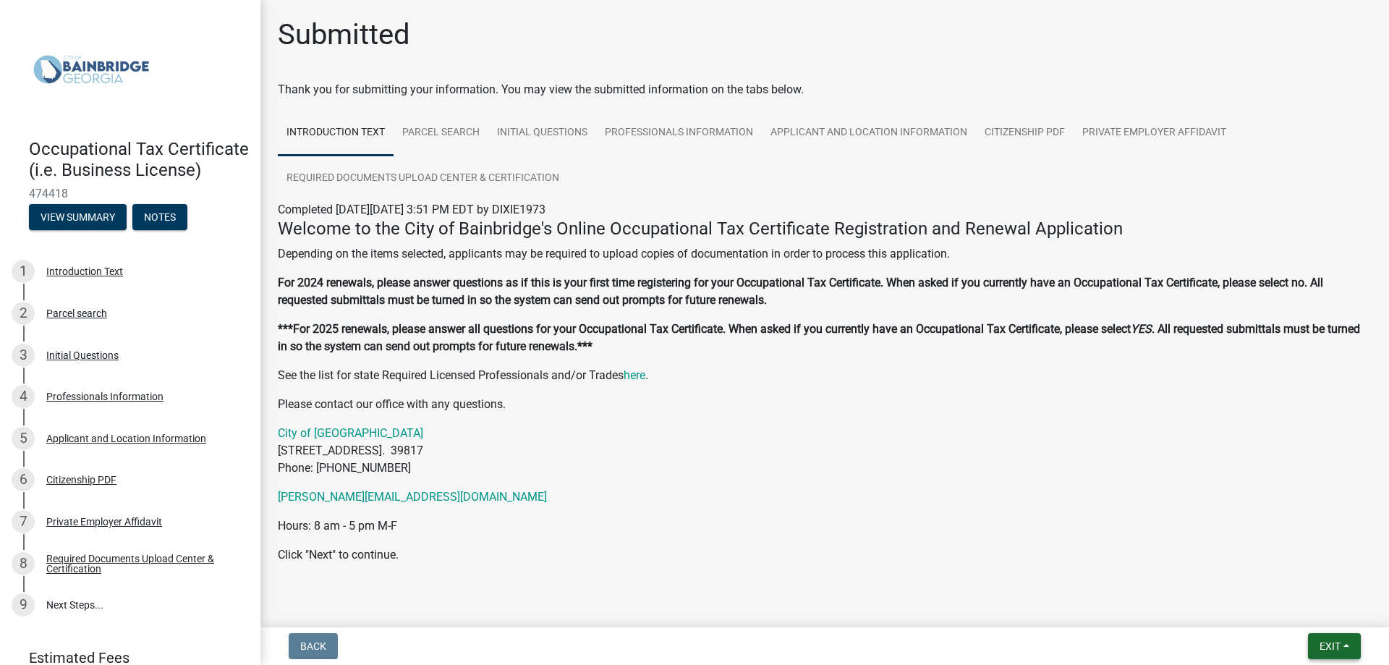
click at [1334, 648] on span "Exit" at bounding box center [1330, 646] width 21 height 12
click at [1291, 609] on button "Save & Exit" at bounding box center [1303, 608] width 116 height 35
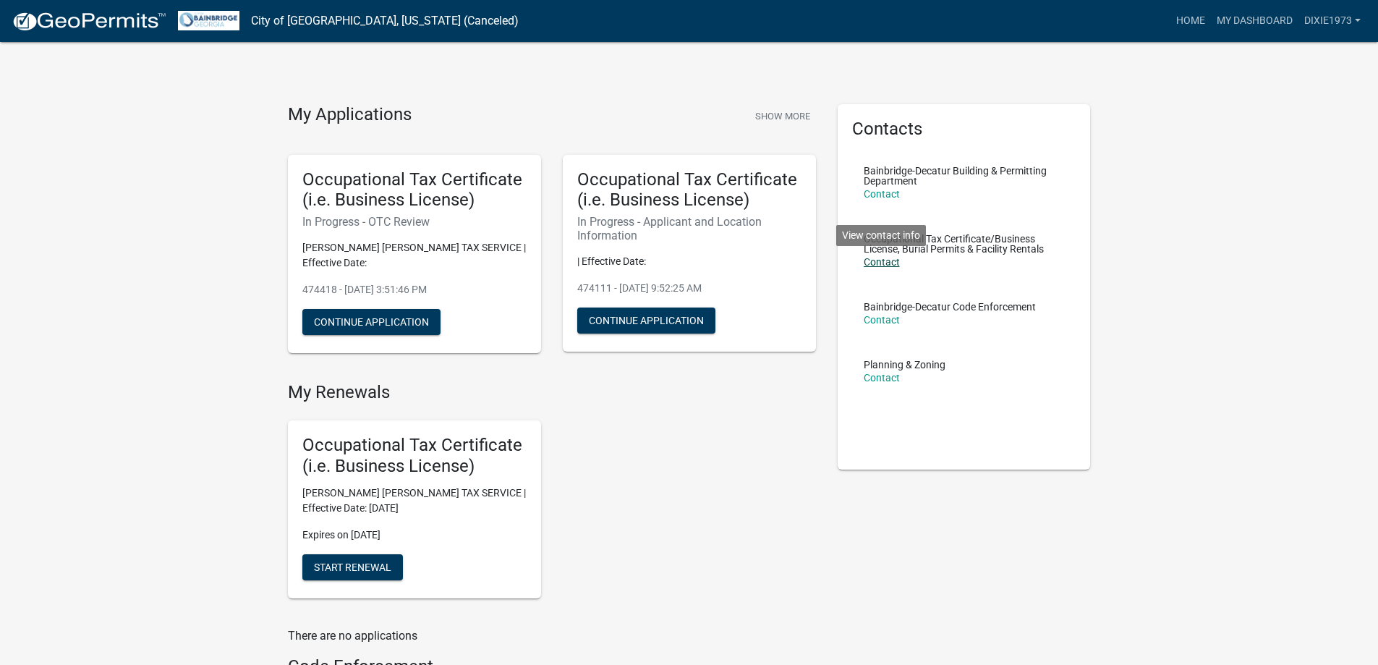
click at [881, 263] on link "Contact" at bounding box center [882, 262] width 36 height 12
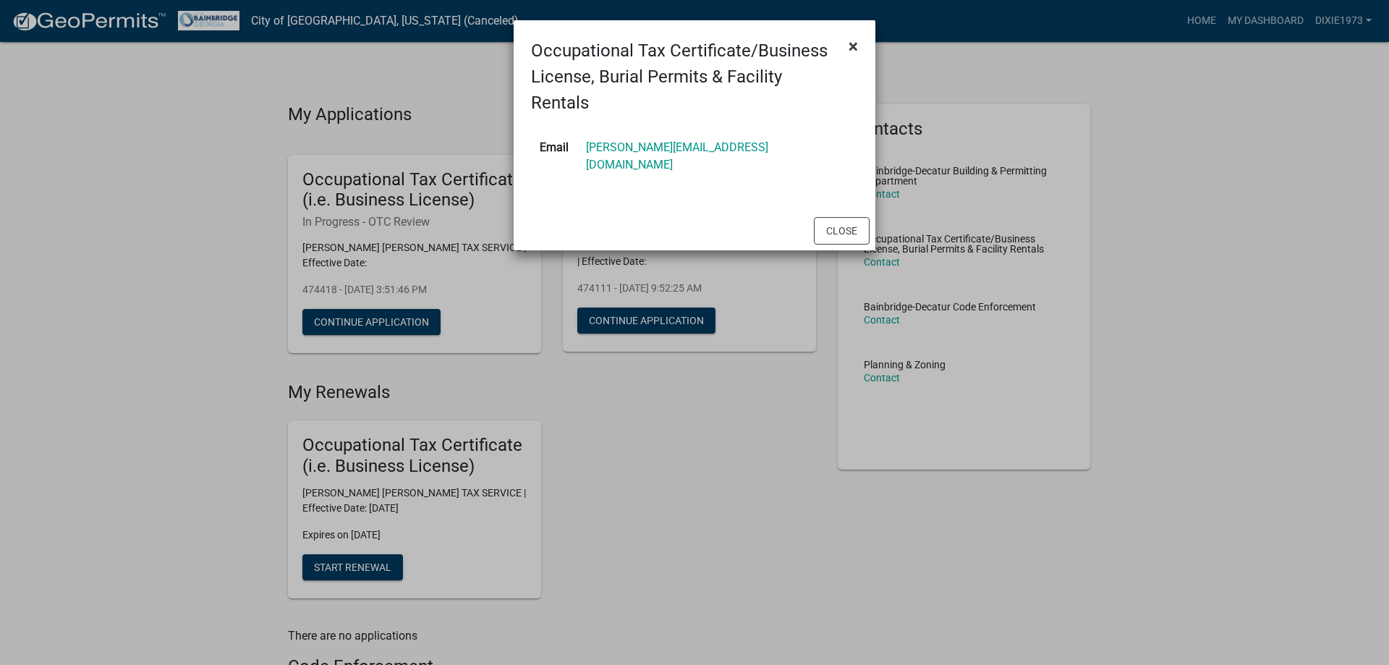
click at [857, 44] on span "×" at bounding box center [853, 46] width 9 height 20
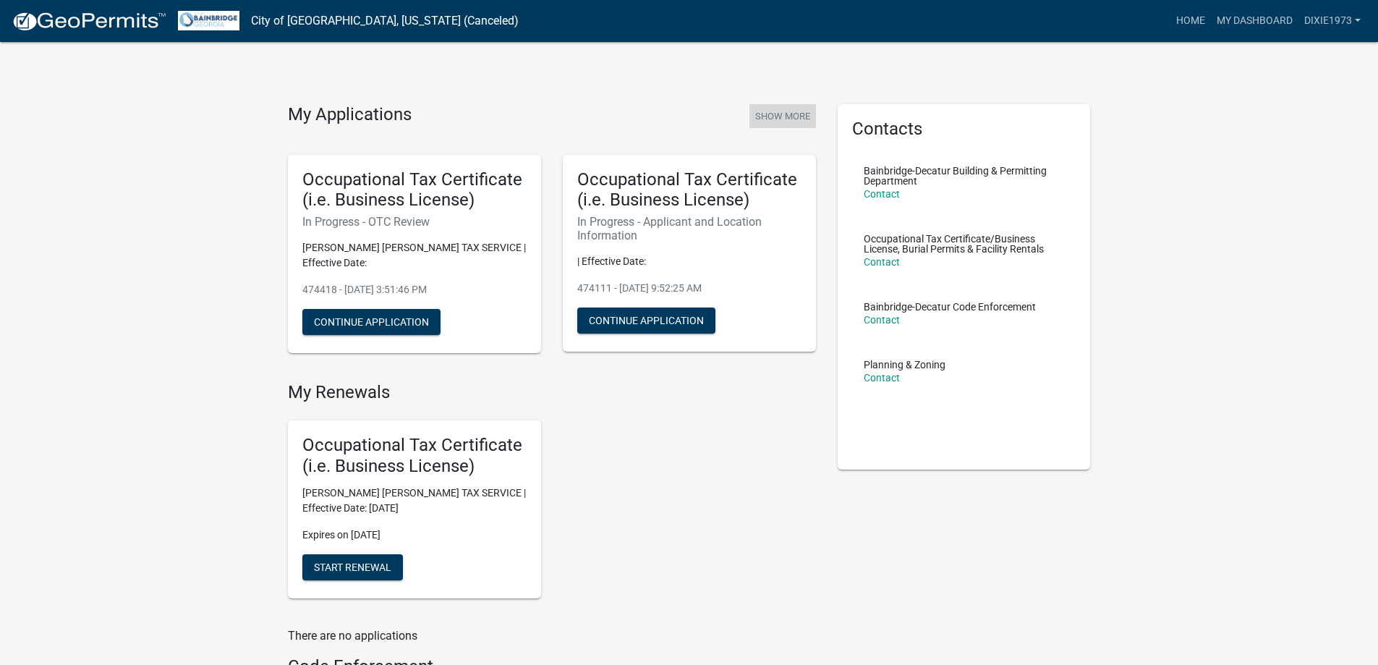
click at [767, 119] on button "Show More" at bounding box center [783, 116] width 67 height 24
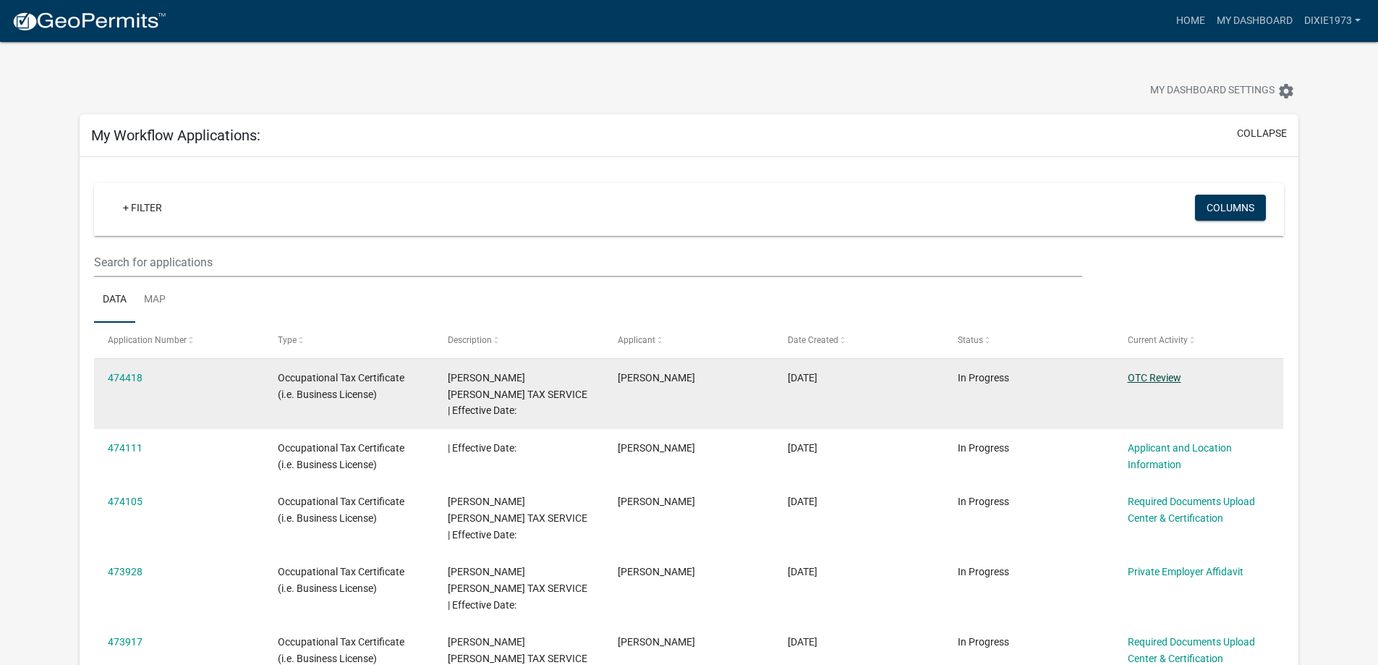
click at [1142, 372] on link "OTC Review" at bounding box center [1155, 378] width 54 height 12
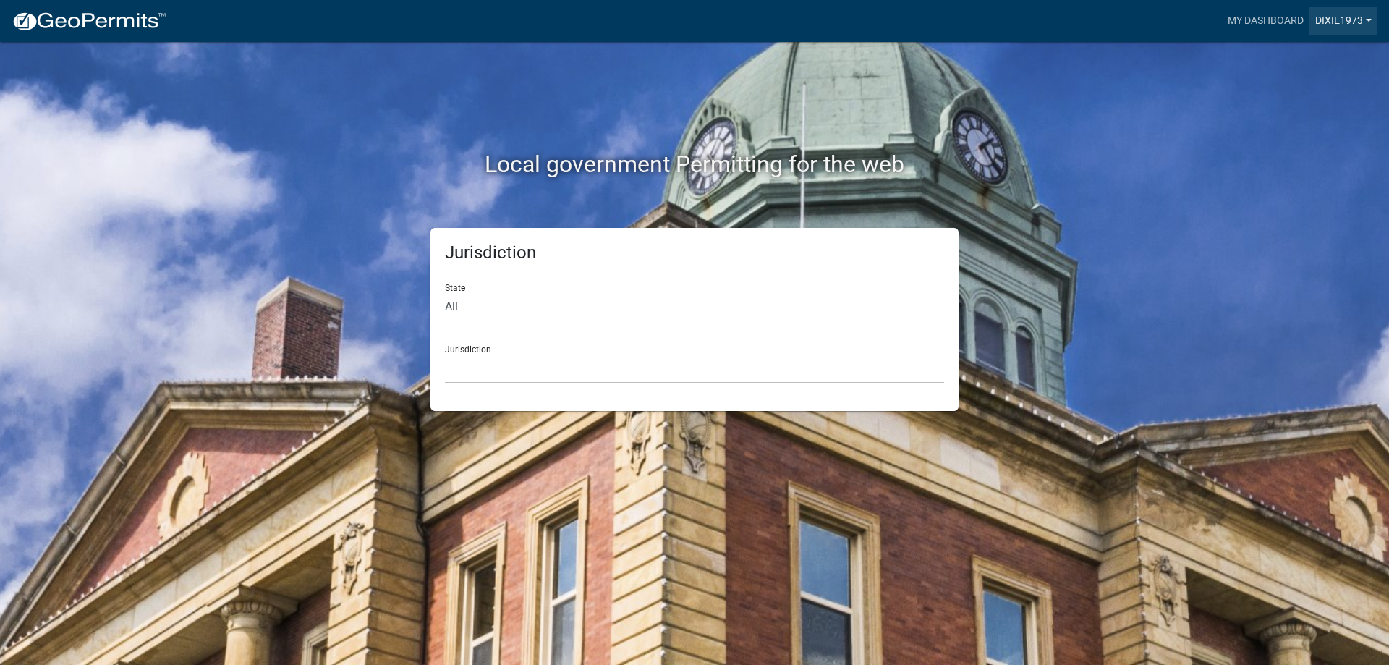
click at [1357, 22] on link "DIXIE1973" at bounding box center [1344, 20] width 68 height 27
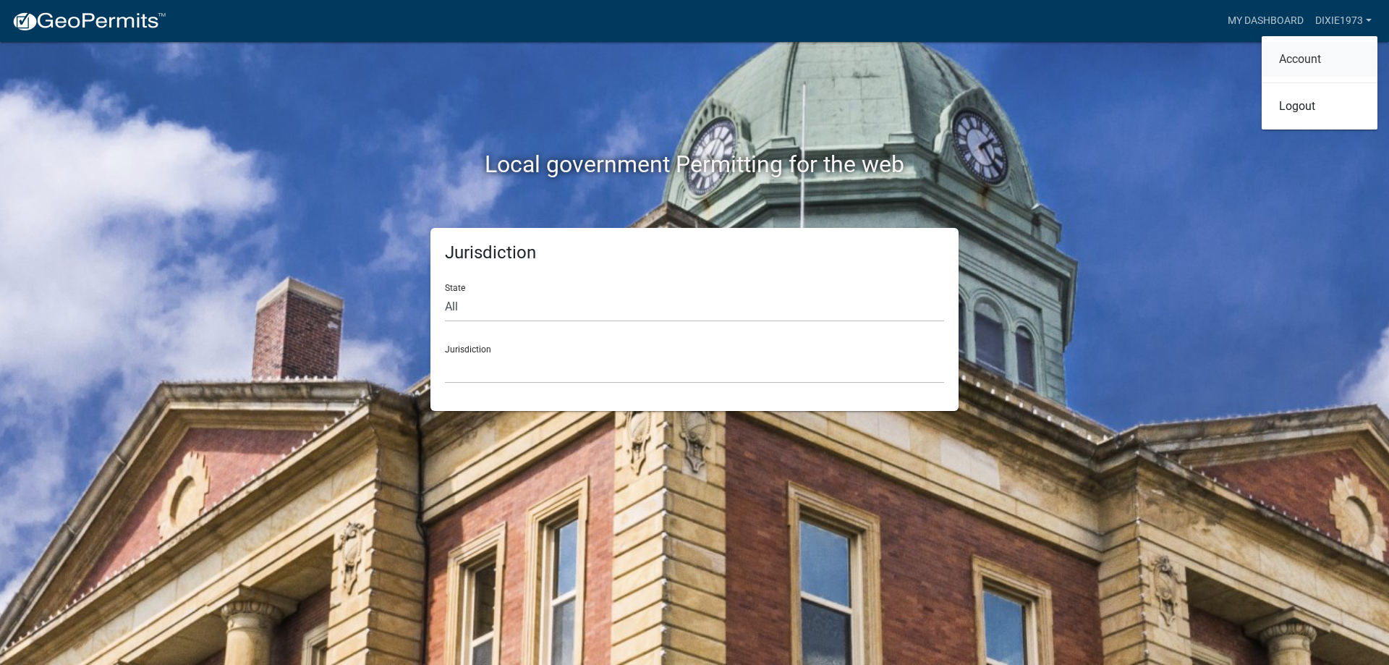
click at [1298, 58] on link "Account" at bounding box center [1320, 59] width 116 height 35
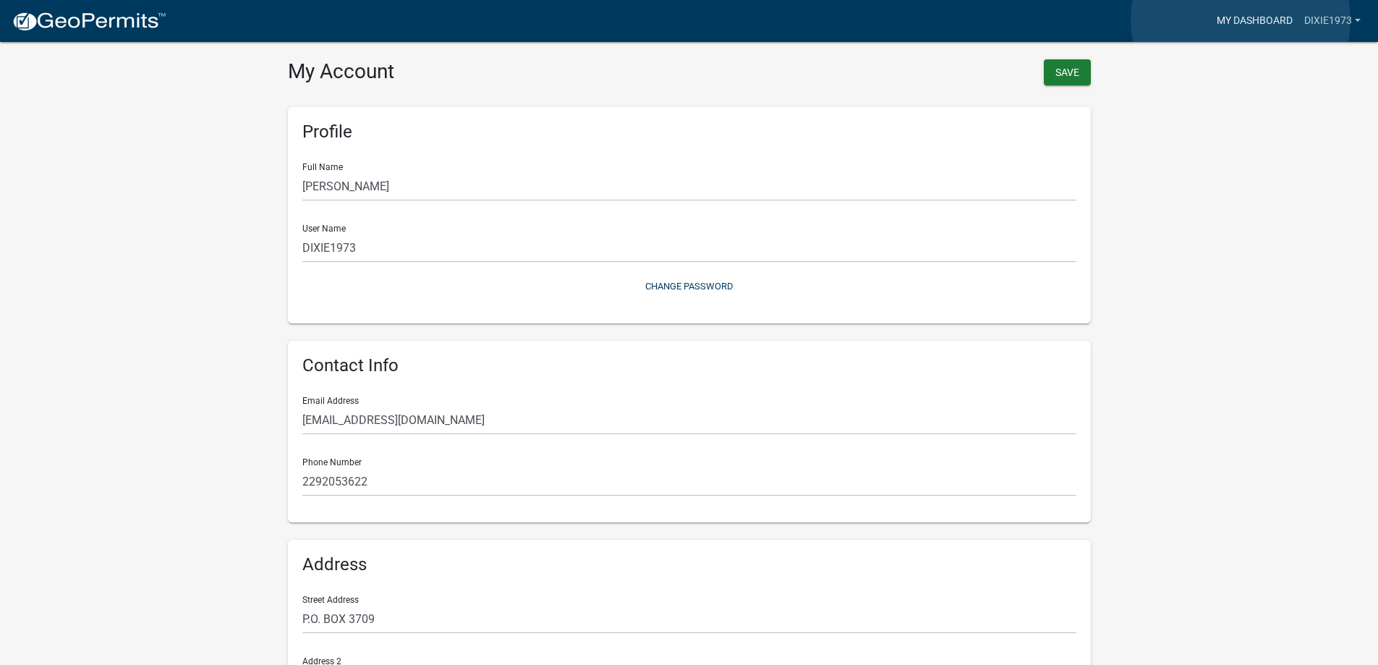
click at [1241, 20] on link "My Dashboard" at bounding box center [1255, 20] width 88 height 27
